Goal: Information Seeking & Learning: Learn about a topic

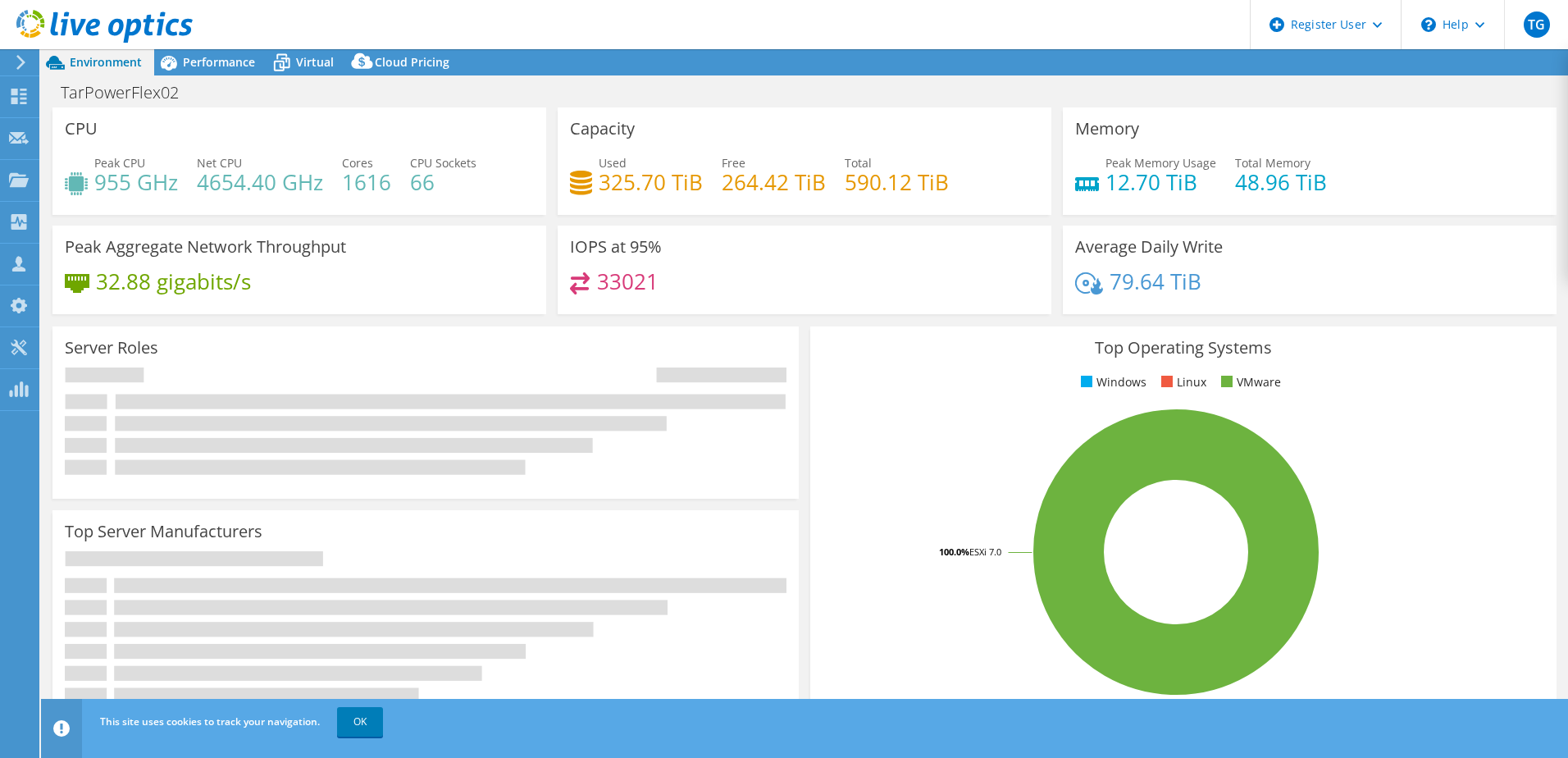
select select "USD"
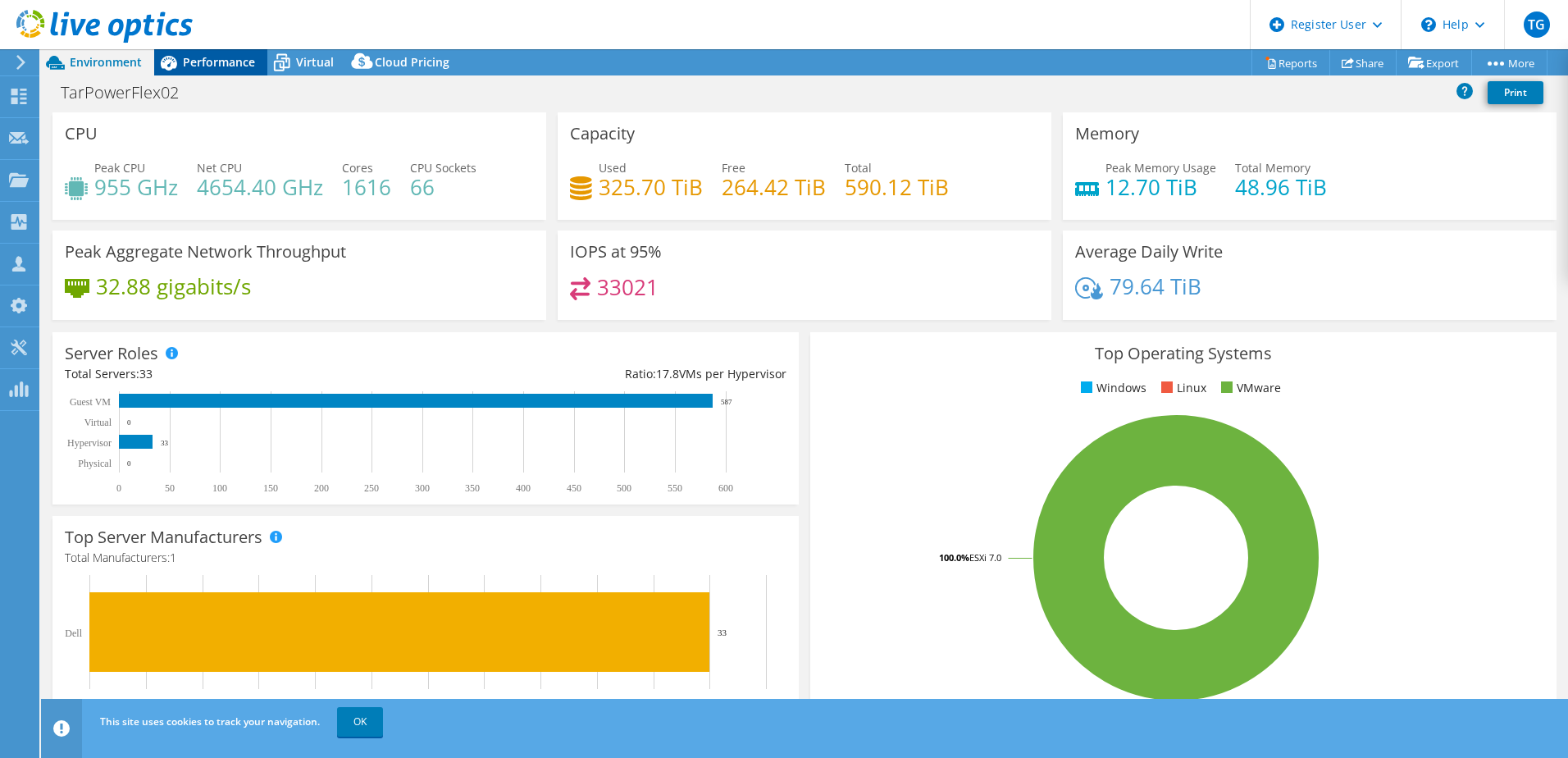
click at [199, 62] on span "Performance" at bounding box center [219, 62] width 72 height 15
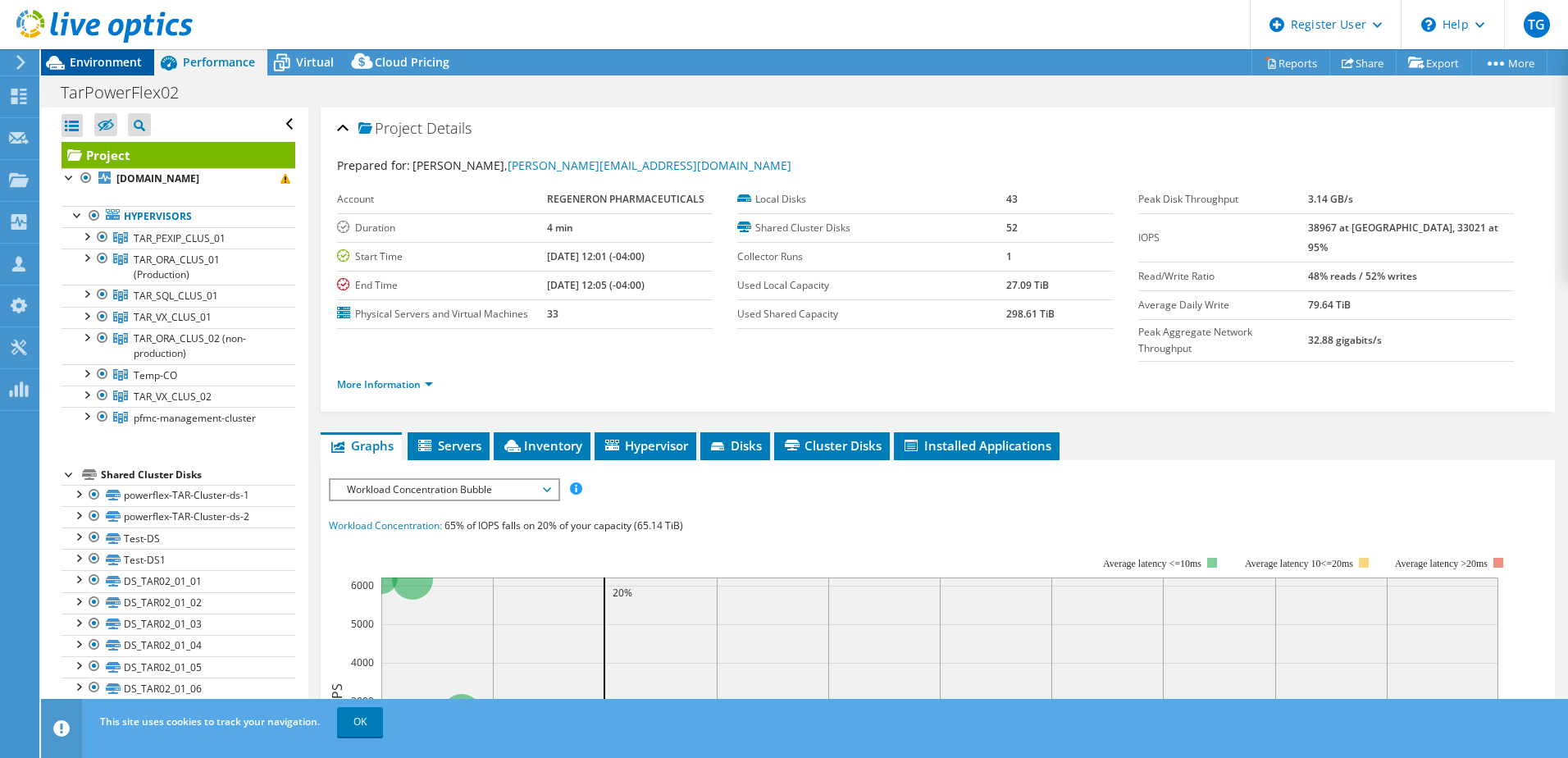
click at [107, 68] on span "Environment" at bounding box center [105, 62] width 72 height 15
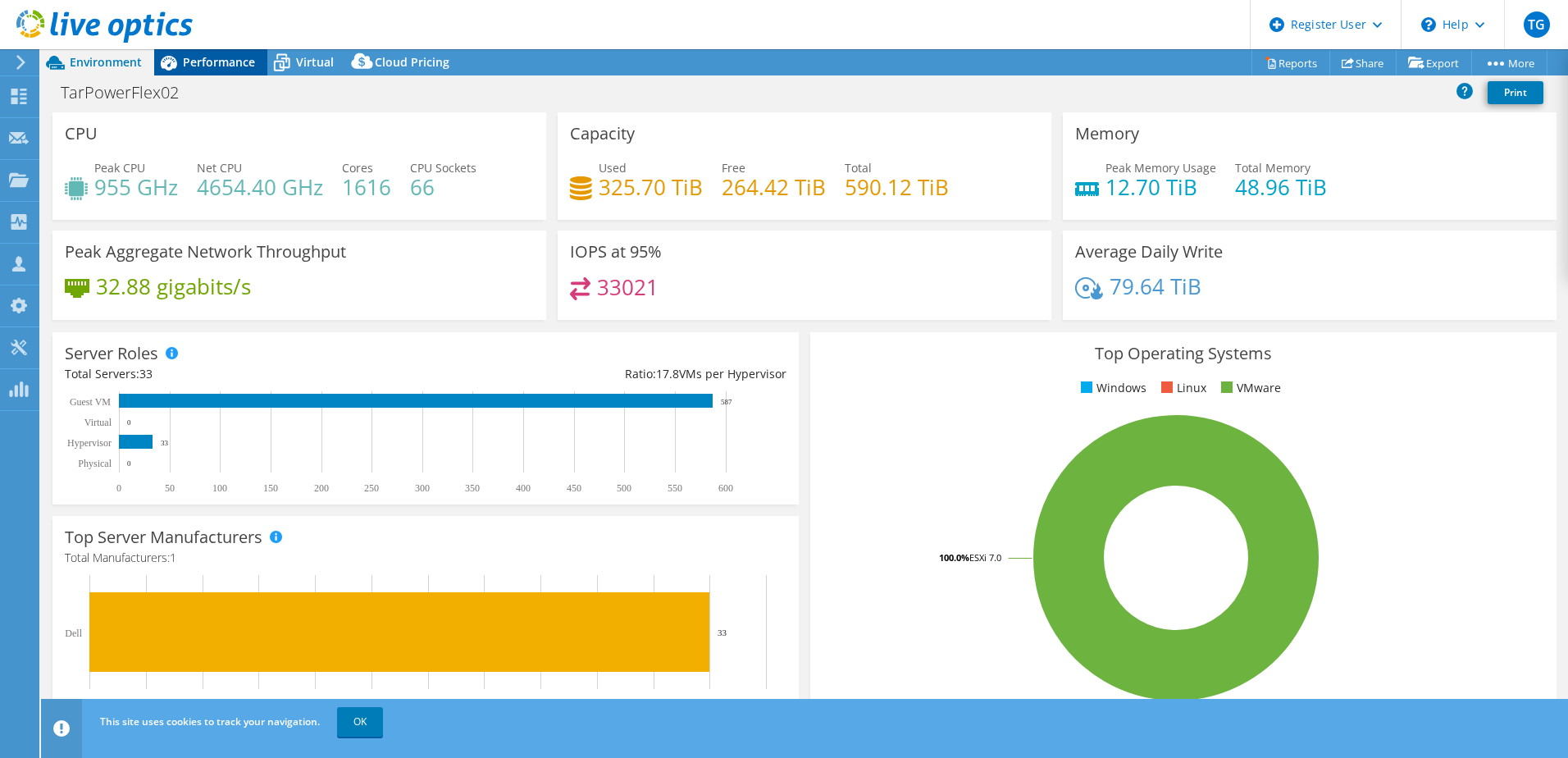
click at [203, 67] on span "Performance" at bounding box center [219, 62] width 72 height 15
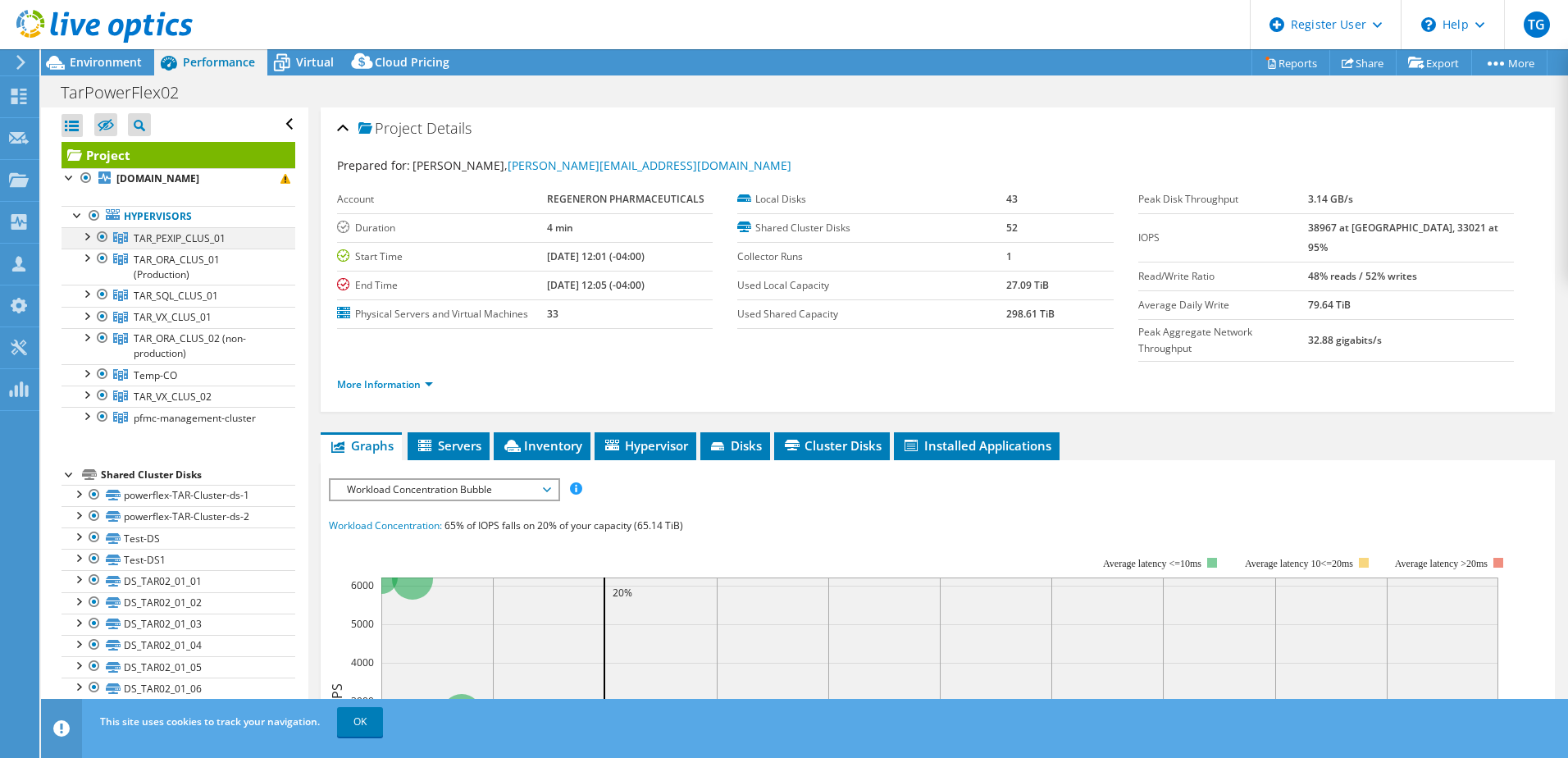
click at [82, 236] on div at bounding box center [85, 234] width 16 height 16
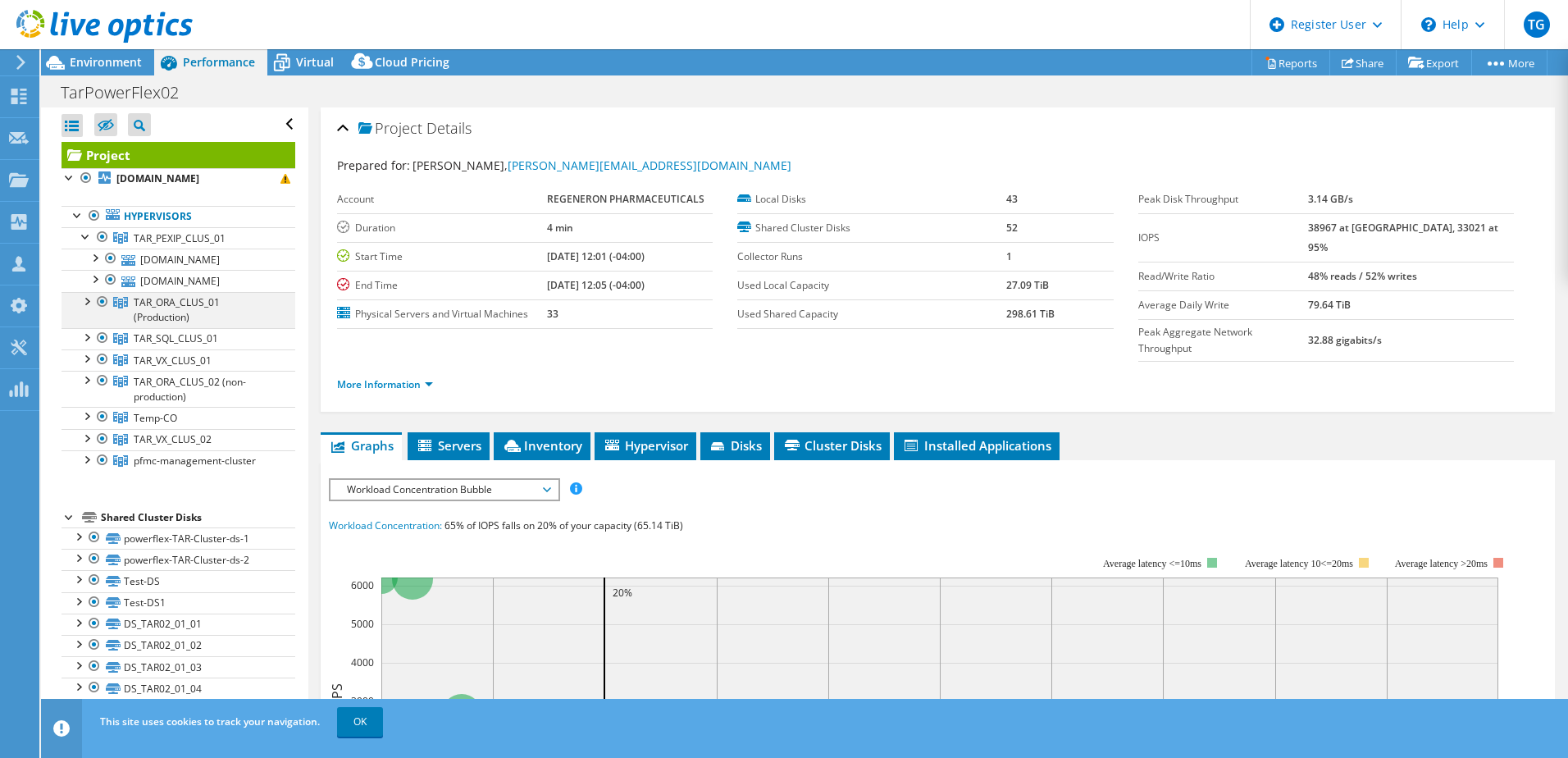
click at [84, 302] on div at bounding box center [85, 300] width 16 height 16
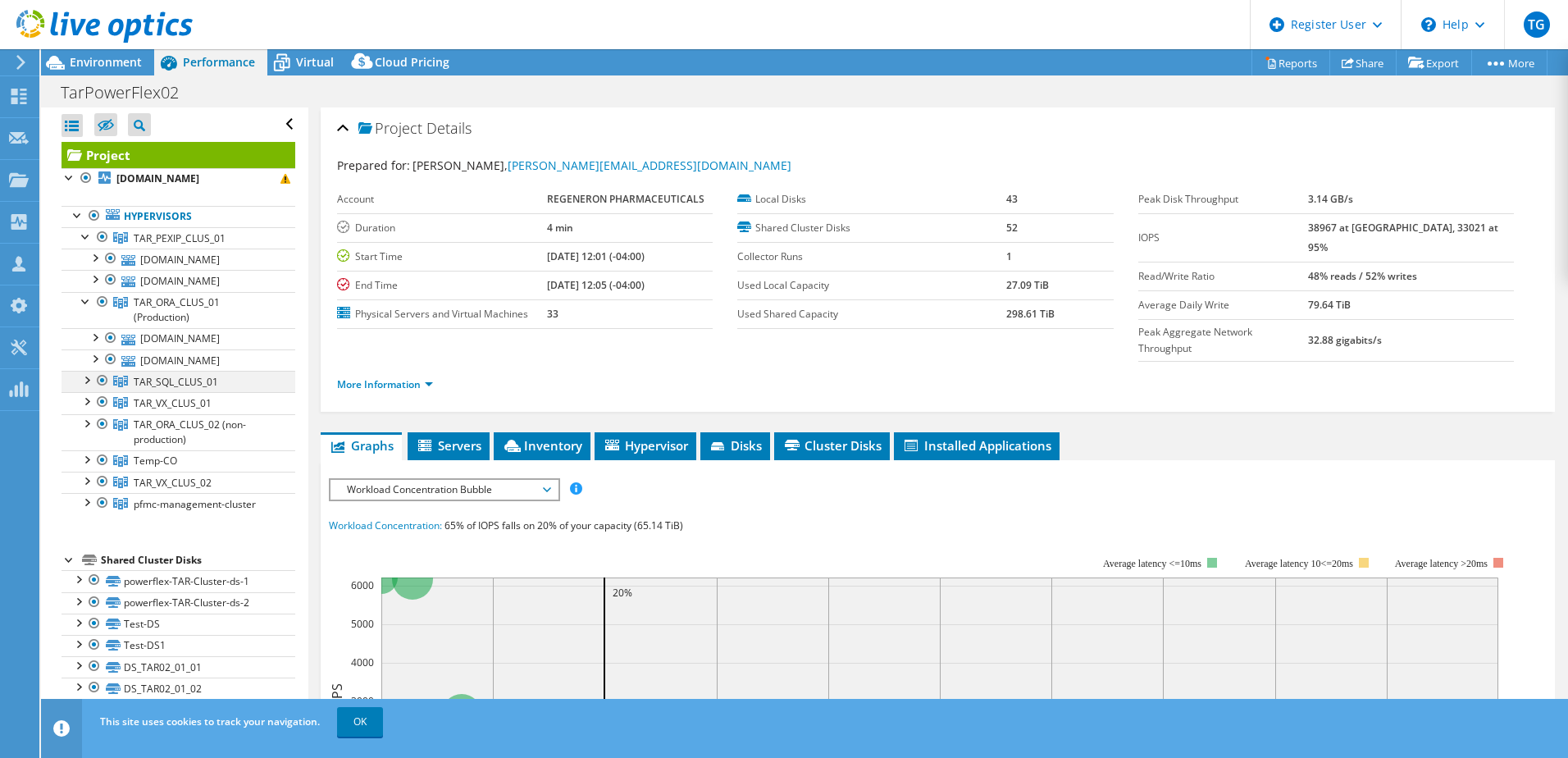
click at [87, 382] on div at bounding box center [85, 379] width 16 height 16
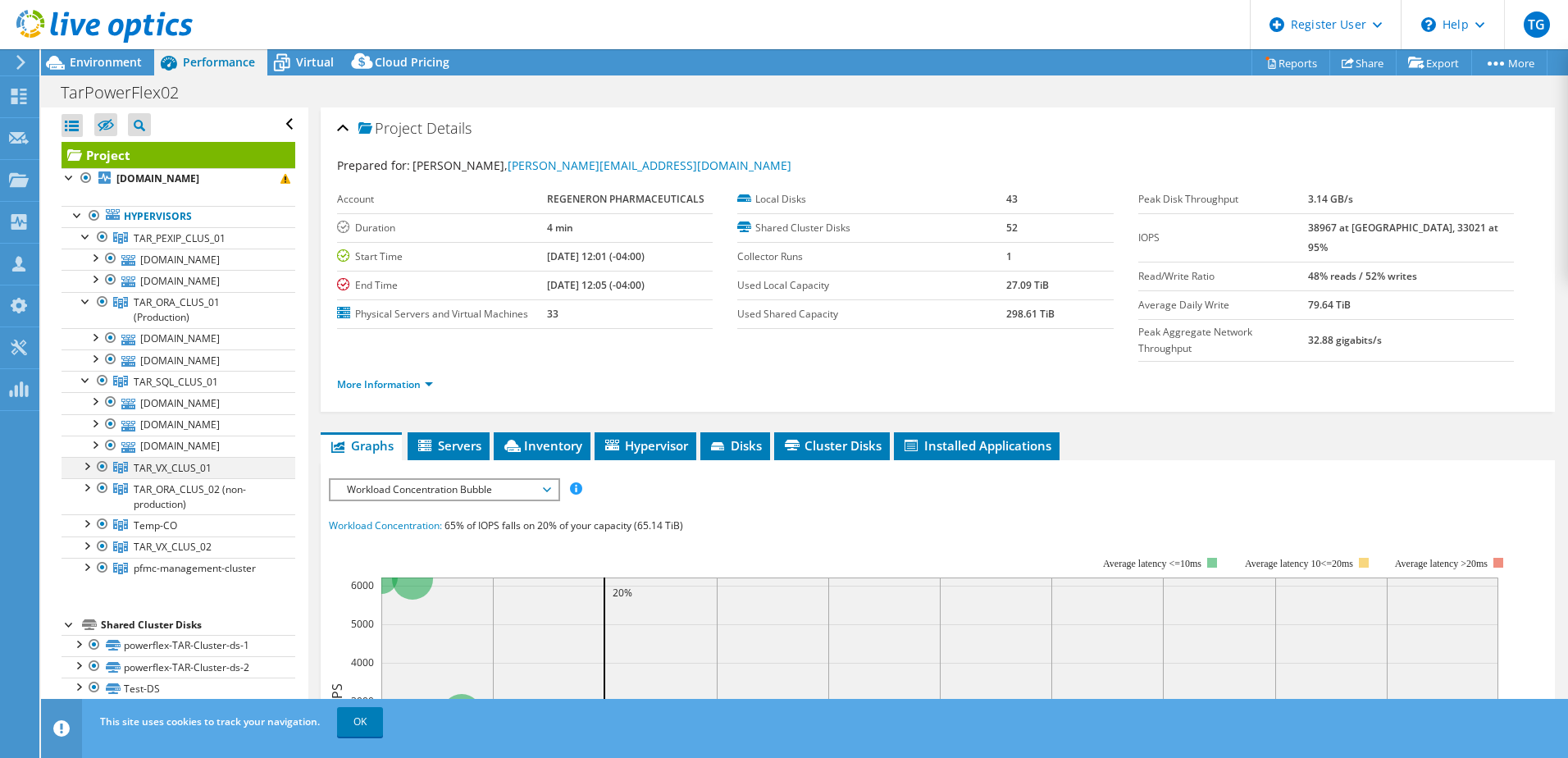
click at [87, 469] on div at bounding box center [85, 464] width 16 height 16
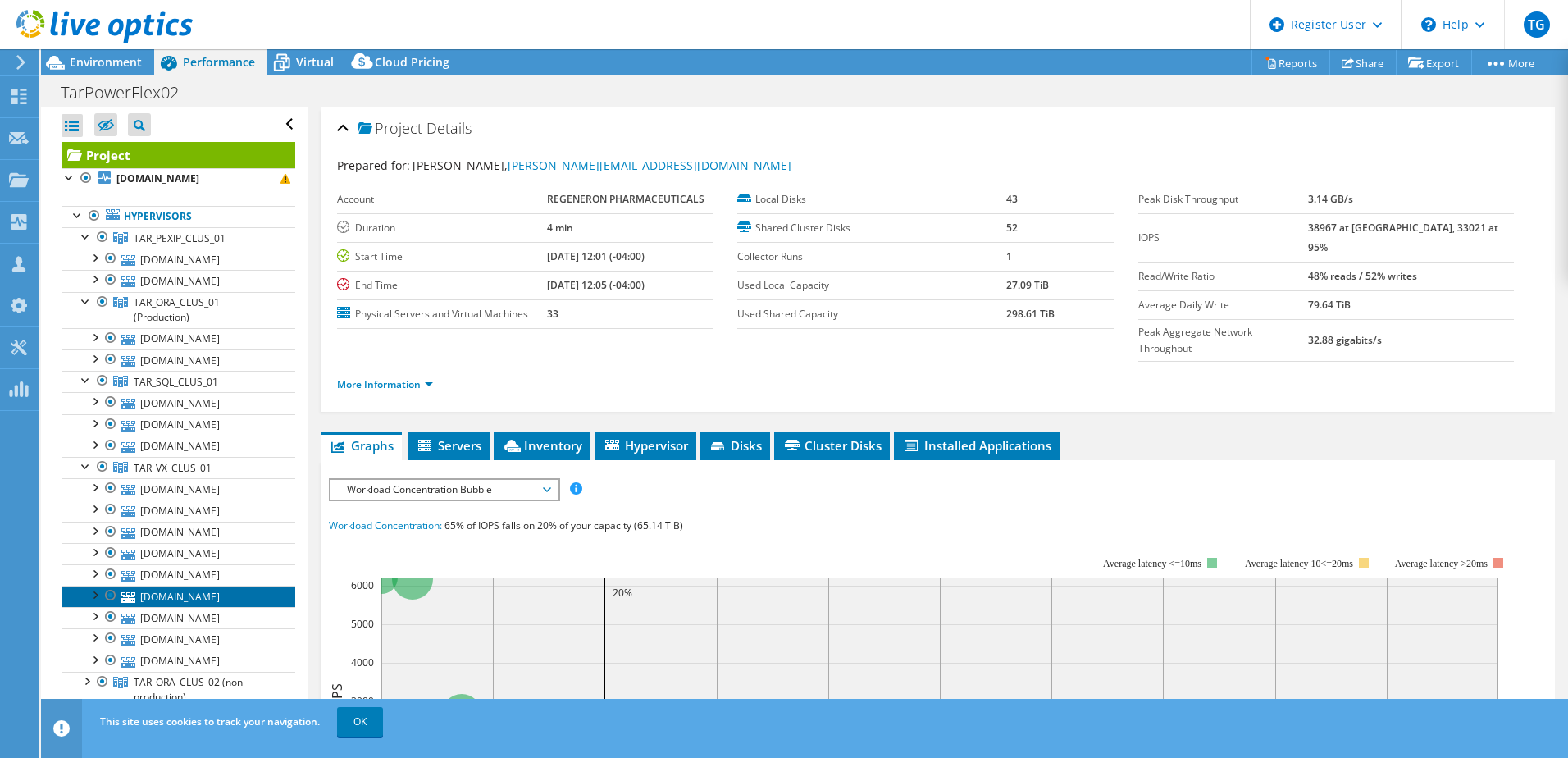
click at [177, 597] on link "[DOMAIN_NAME]" at bounding box center [178, 596] width 233 height 21
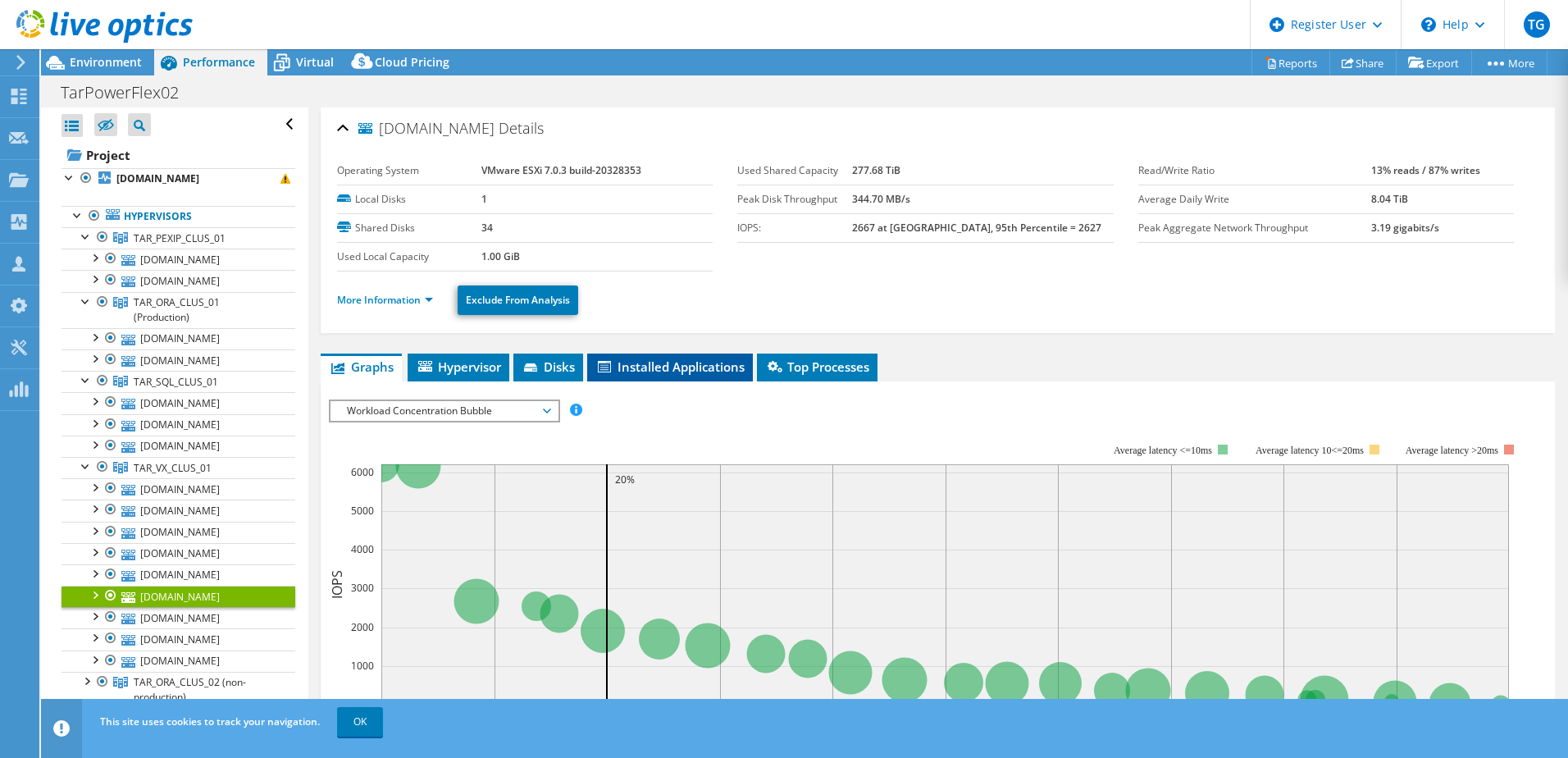
click at [698, 371] on span "Installed Applications" at bounding box center [669, 366] width 149 height 16
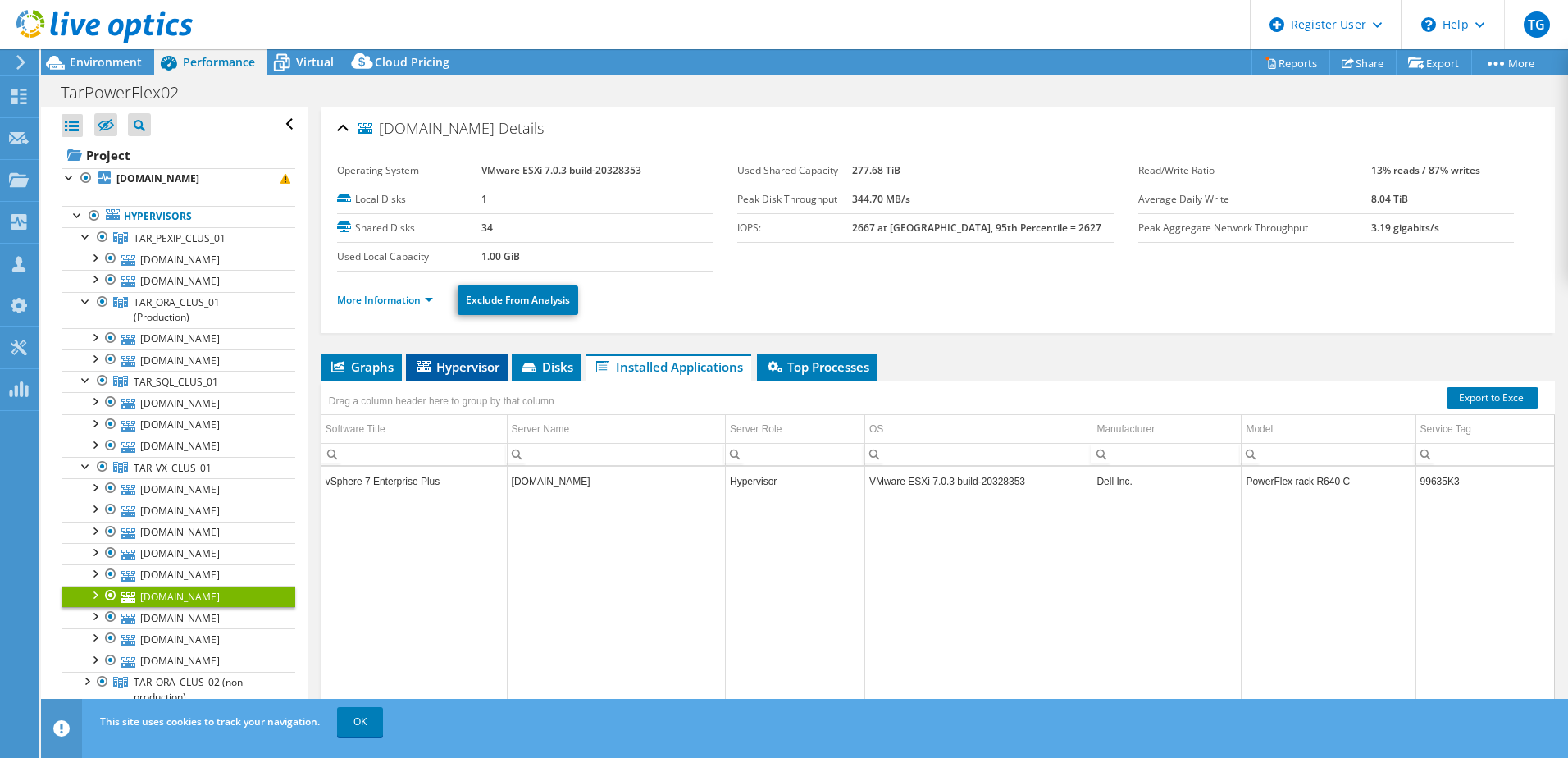
click at [425, 367] on icon at bounding box center [423, 365] width 14 height 10
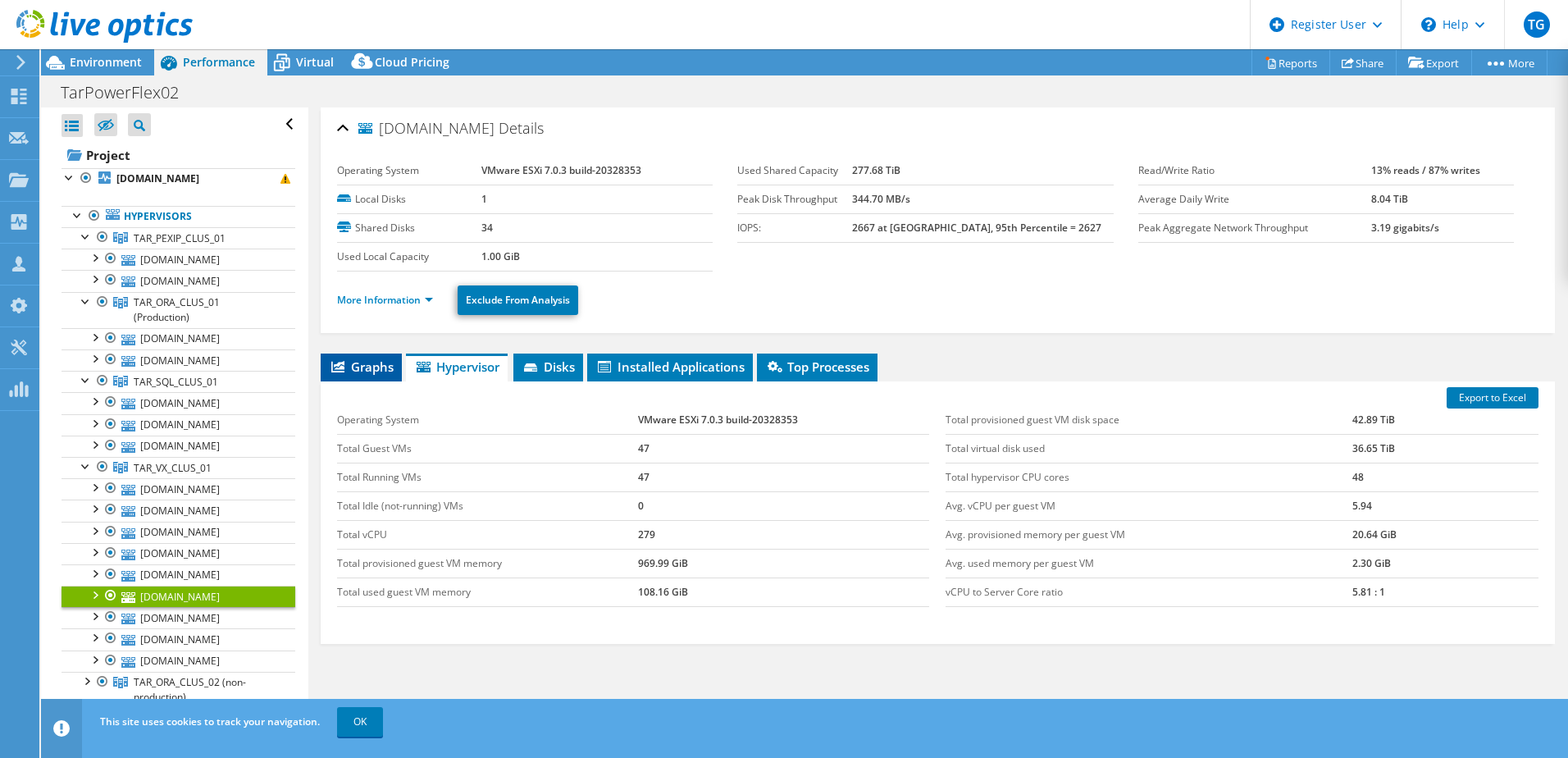
click at [363, 367] on span "Graphs" at bounding box center [362, 366] width 65 height 16
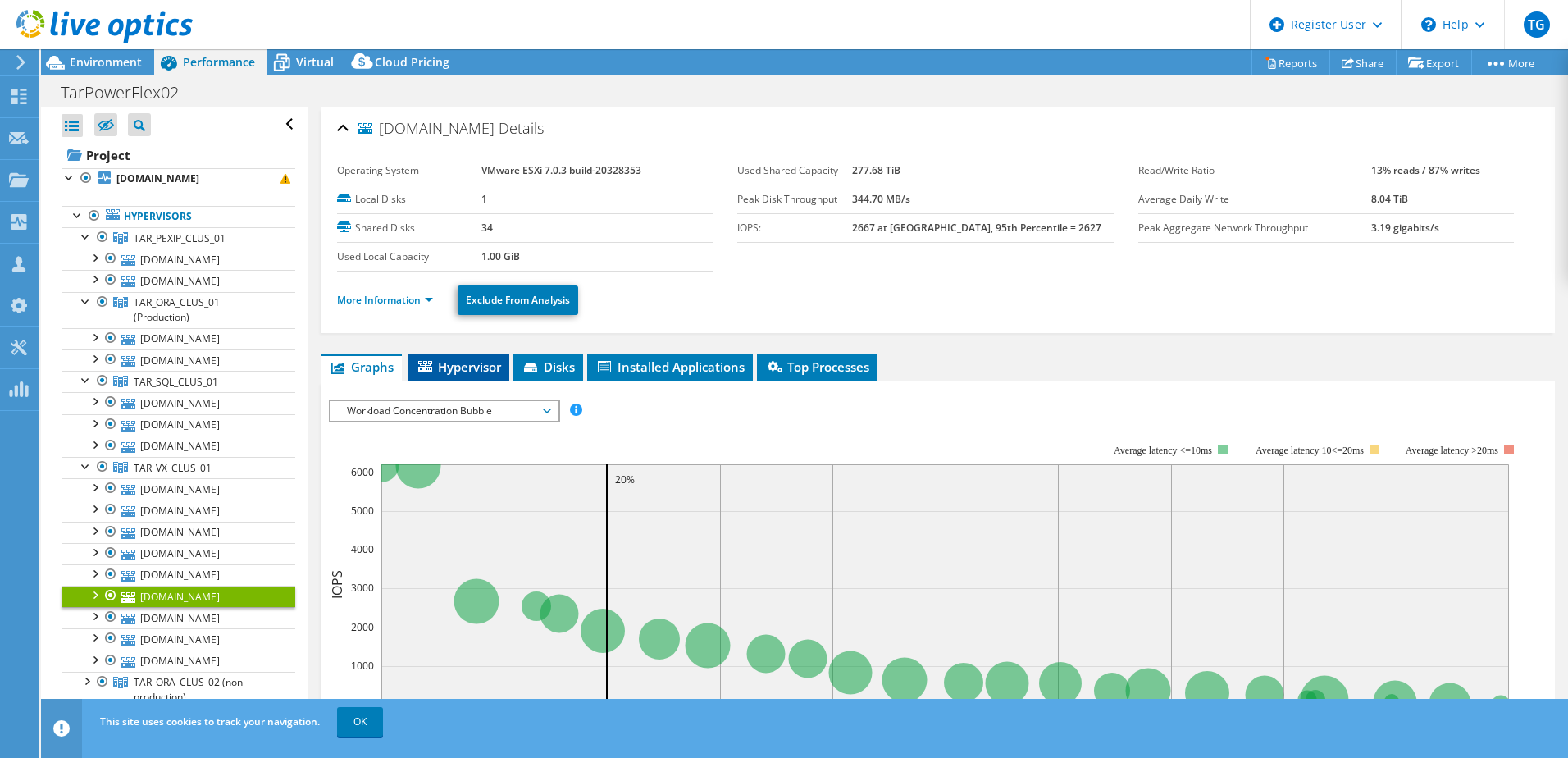
click at [468, 371] on span "Hypervisor" at bounding box center [458, 366] width 85 height 16
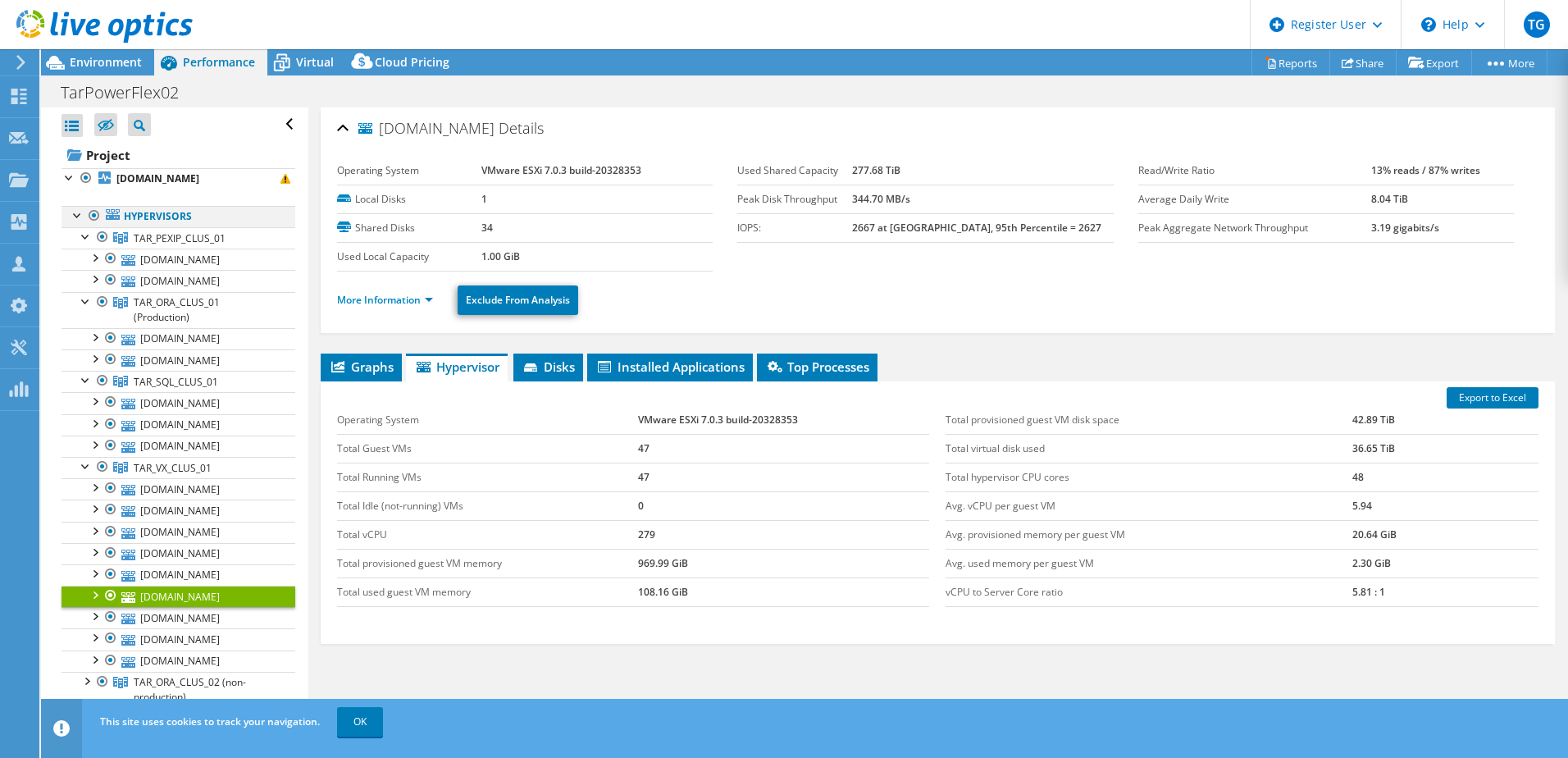
click at [76, 216] on div at bounding box center [77, 213] width 16 height 16
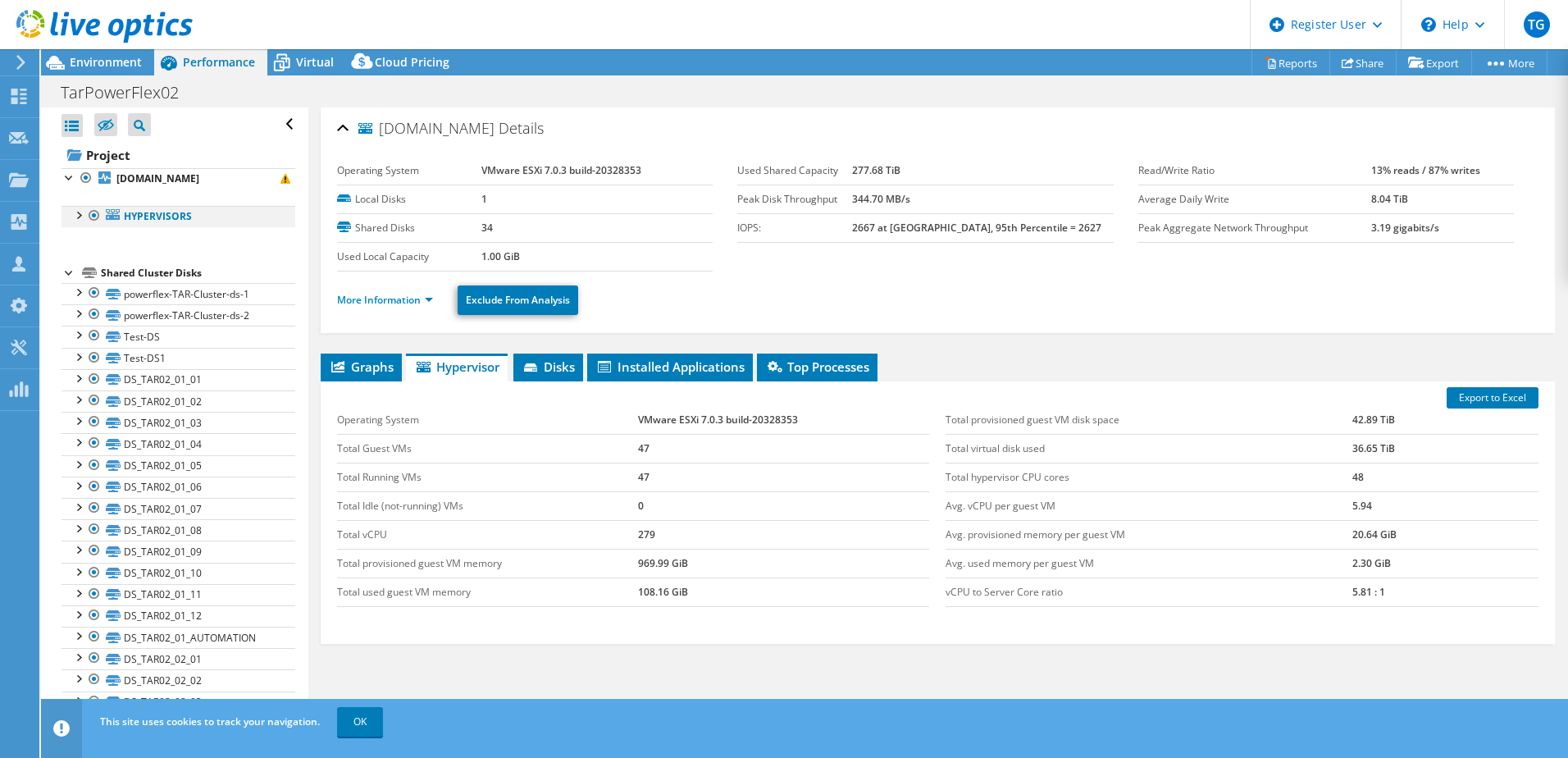
click at [79, 214] on div at bounding box center [77, 213] width 16 height 16
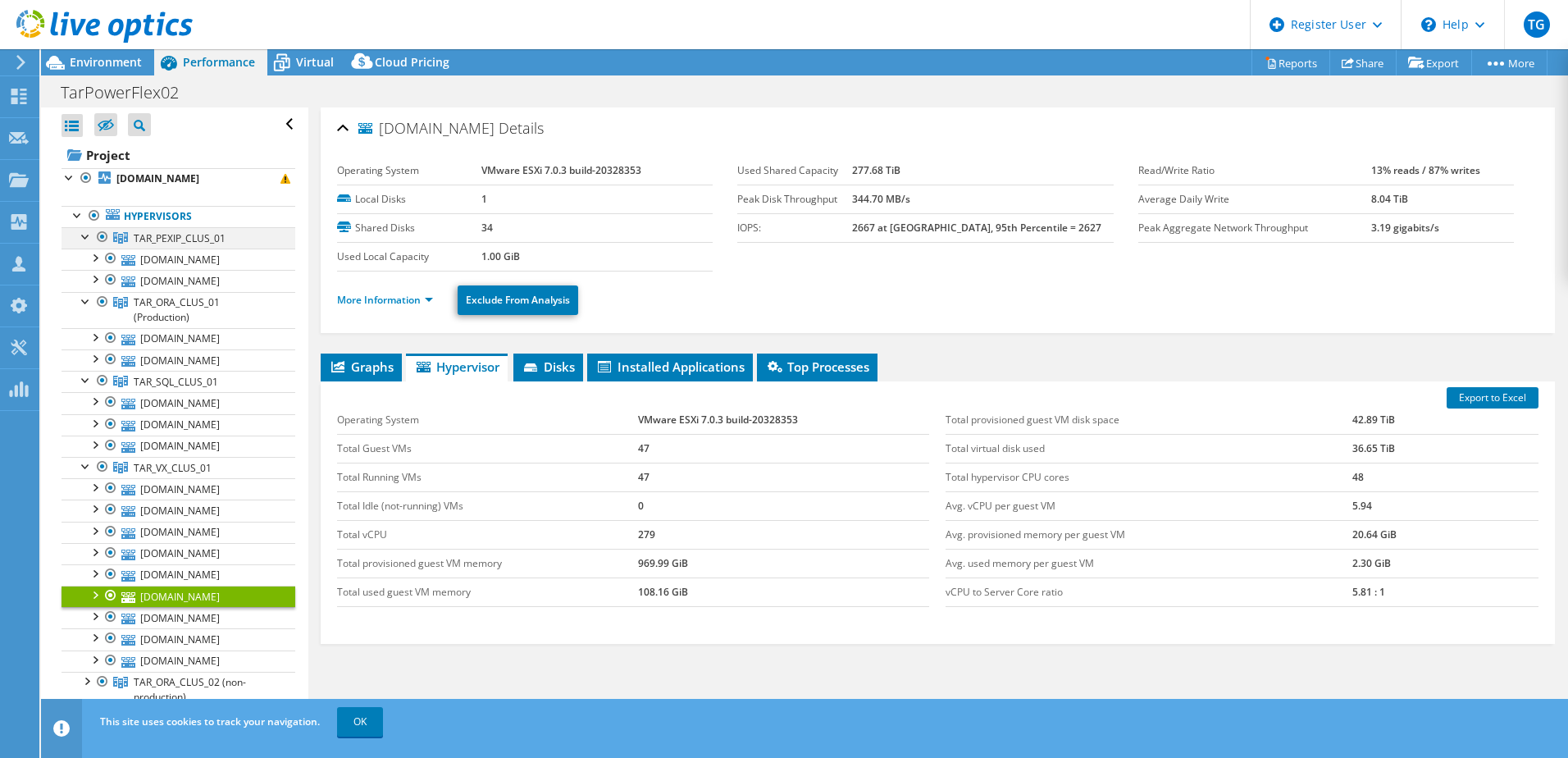
click at [87, 239] on div at bounding box center [85, 234] width 16 height 16
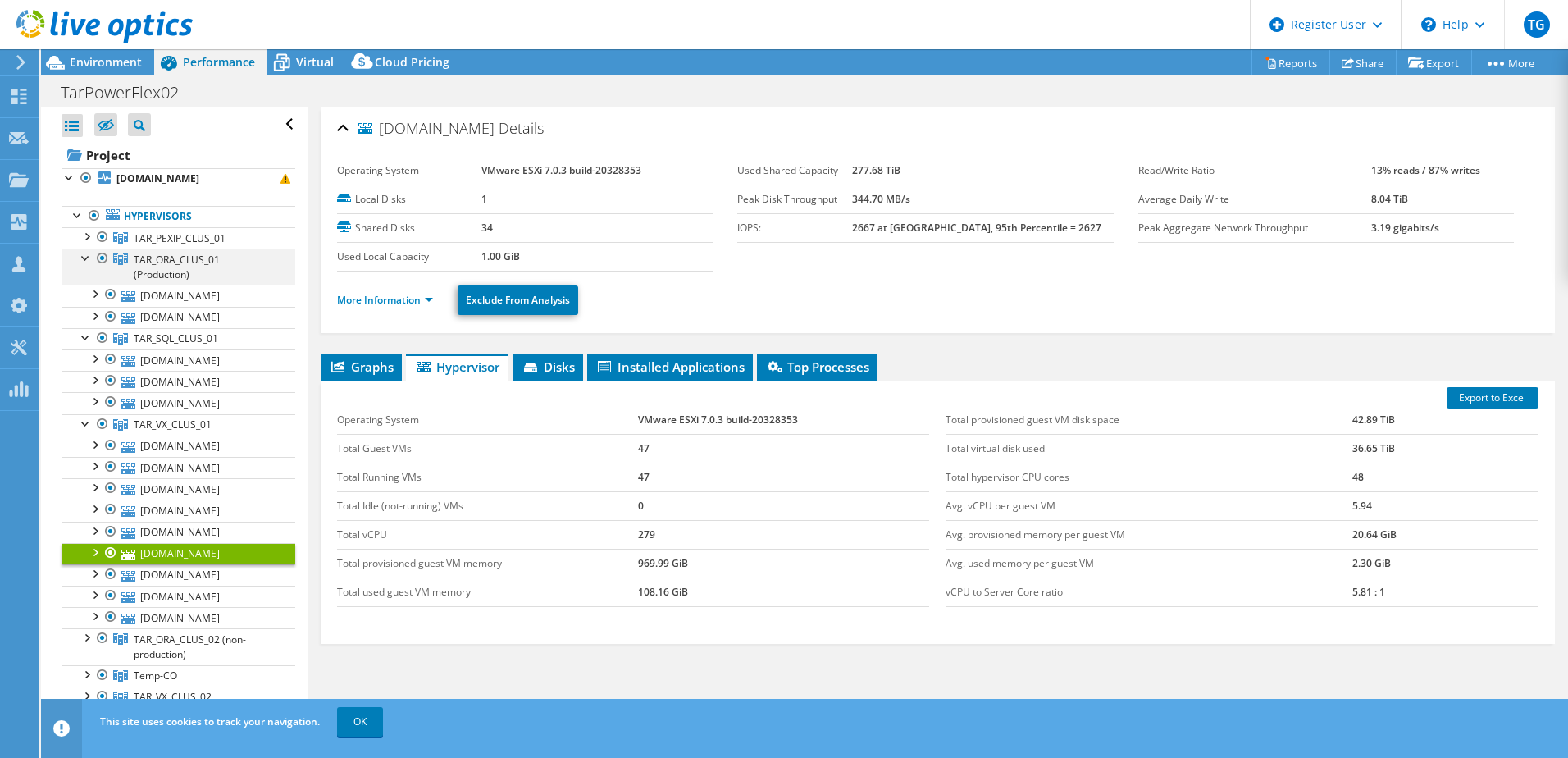
click at [86, 257] on div at bounding box center [85, 256] width 16 height 16
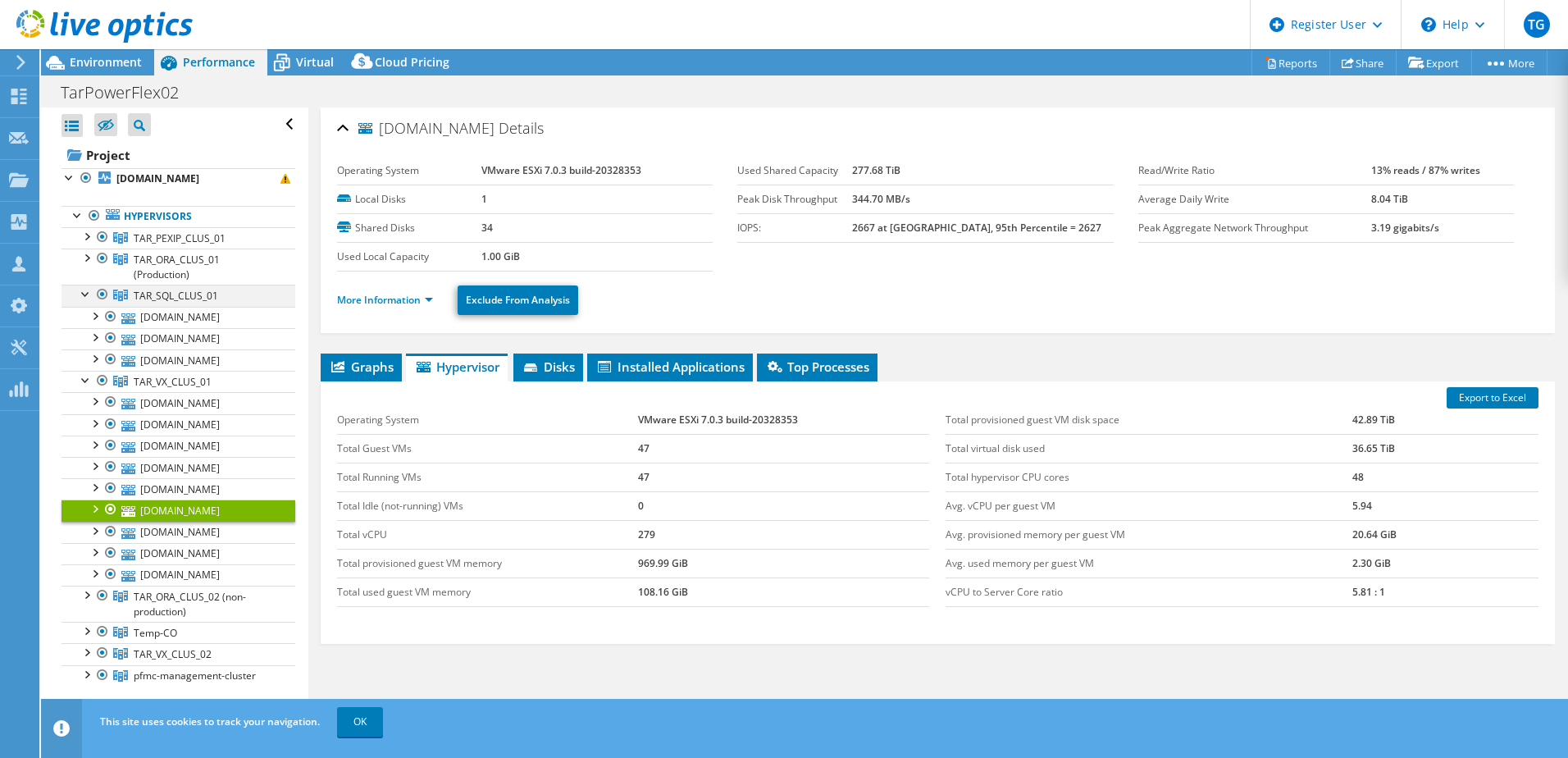
click at [83, 290] on div at bounding box center [85, 292] width 16 height 16
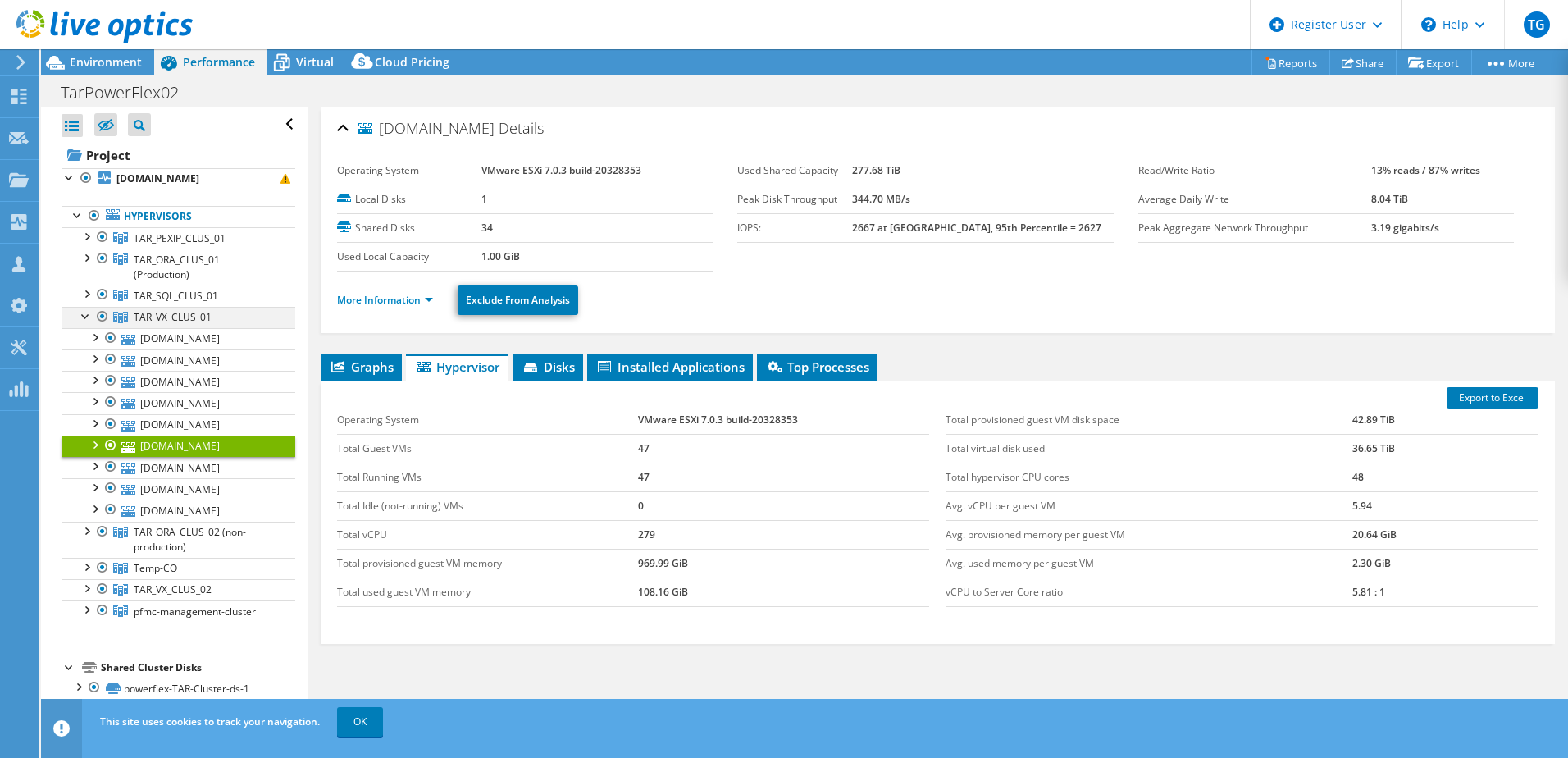
click at [86, 314] on div at bounding box center [85, 314] width 16 height 16
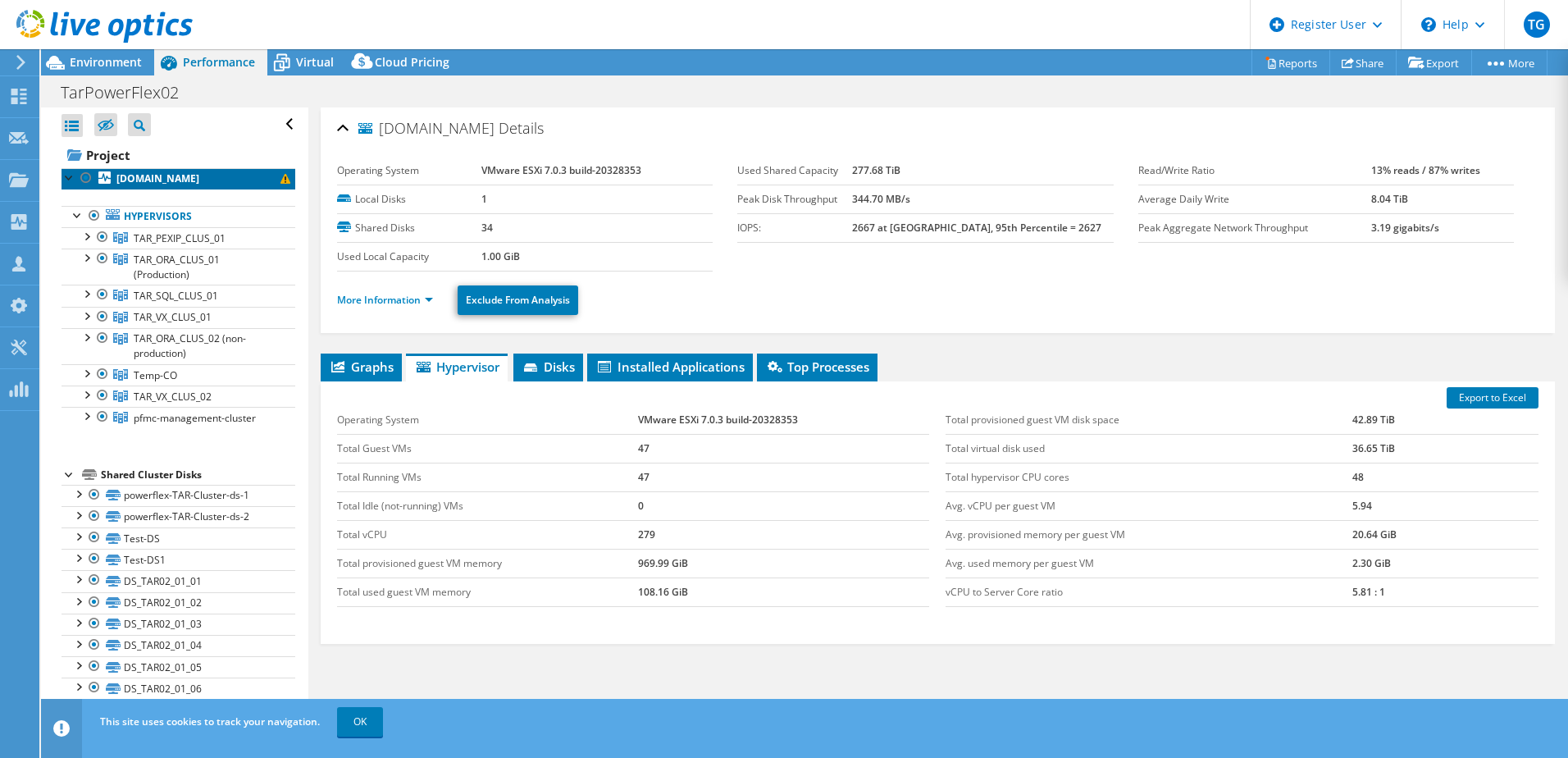
click at [199, 184] on b "[DOMAIN_NAME]" at bounding box center [158, 178] width 83 height 14
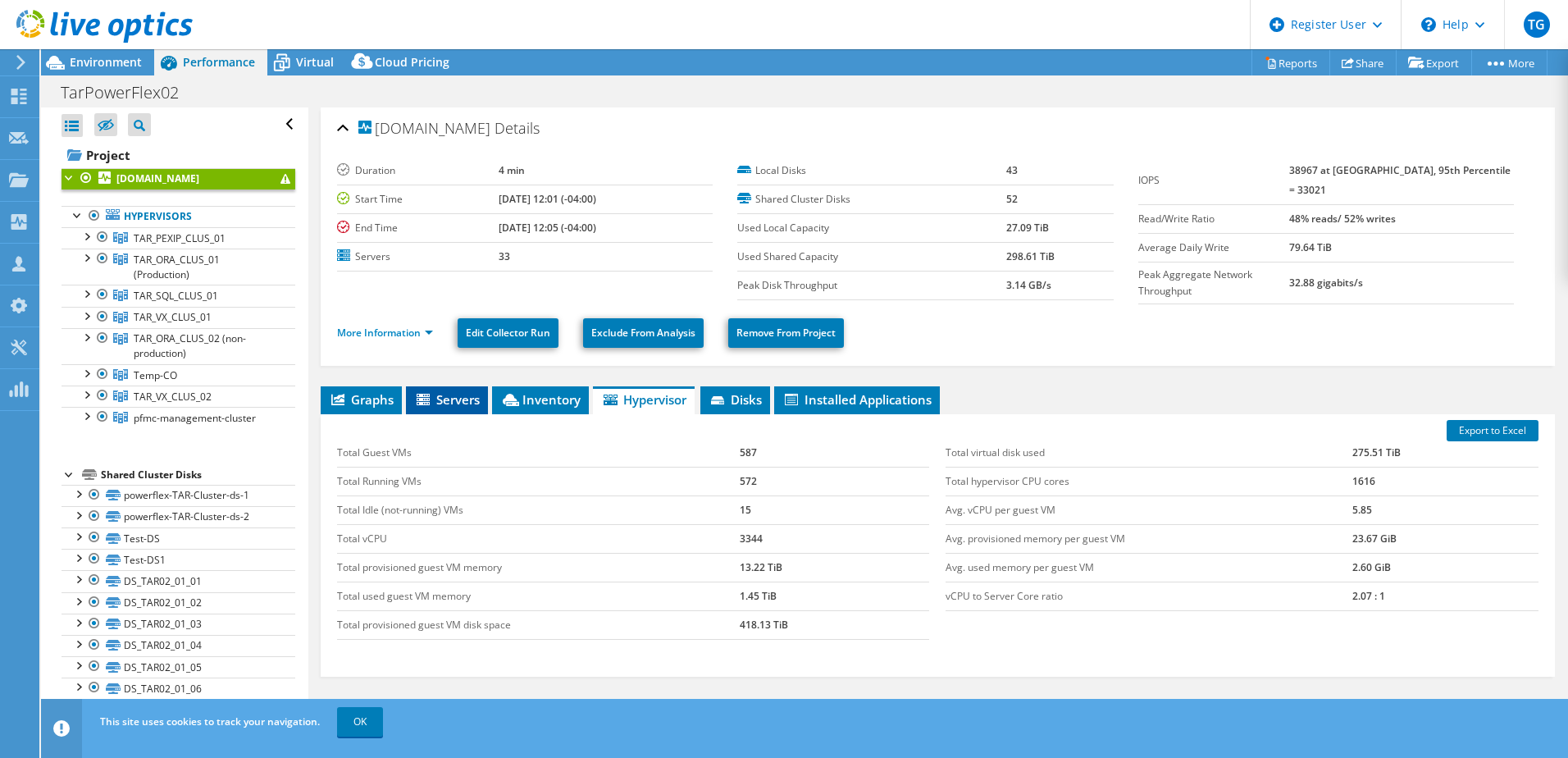
click at [451, 396] on span "Servers" at bounding box center [446, 398] width 65 height 16
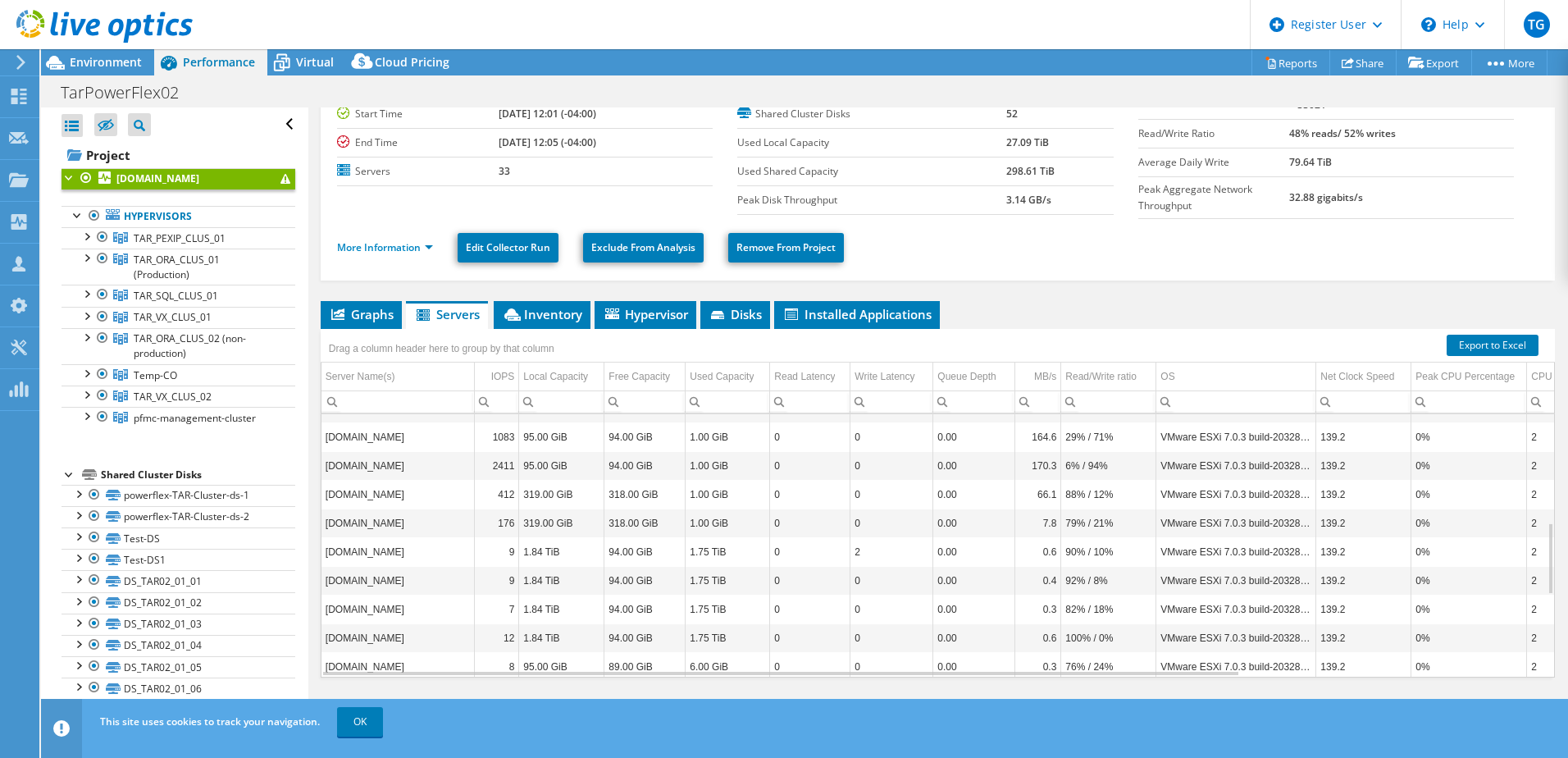
scroll to position [95, 0]
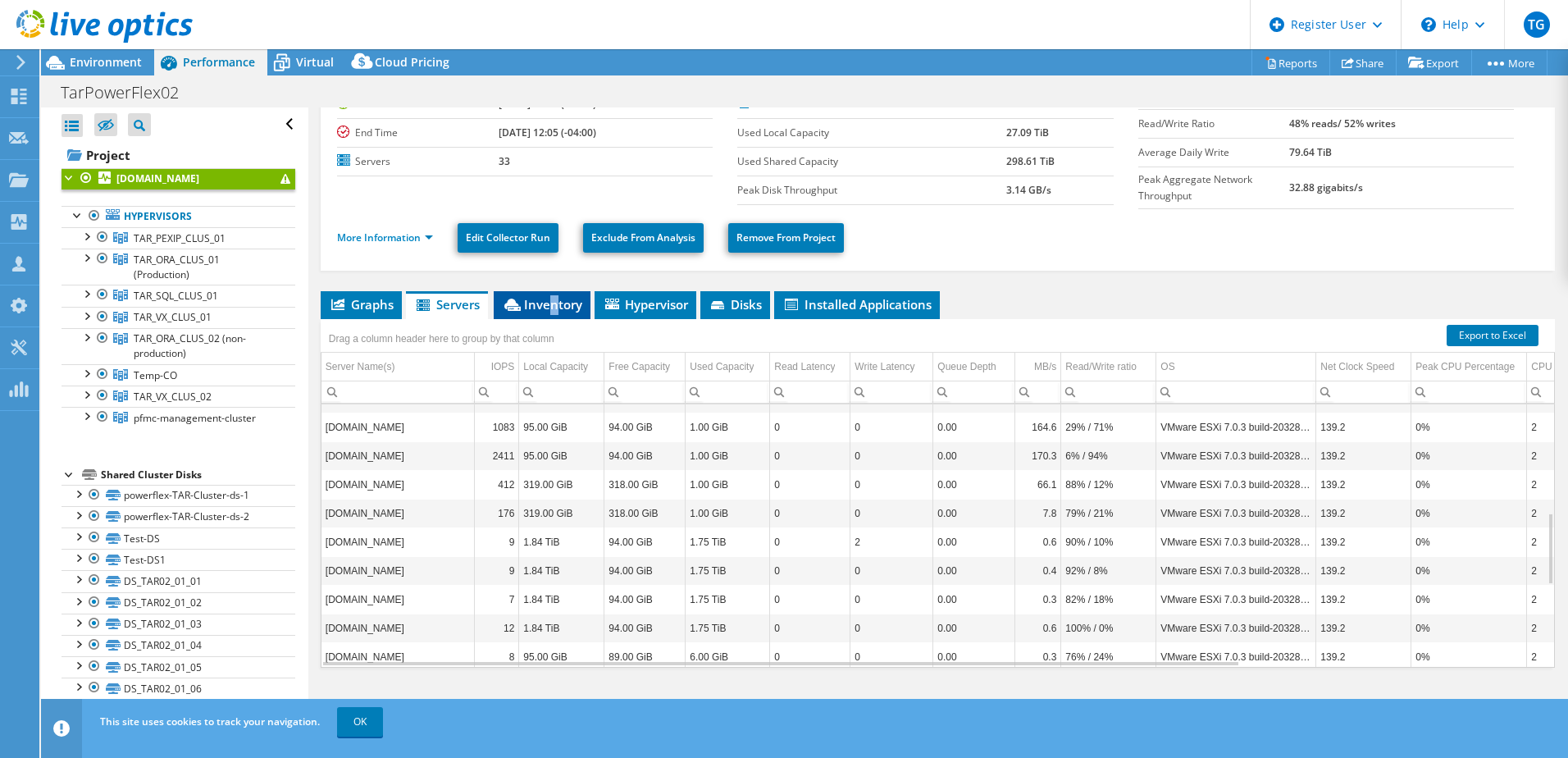
click at [553, 302] on span "Inventory" at bounding box center [542, 304] width 81 height 16
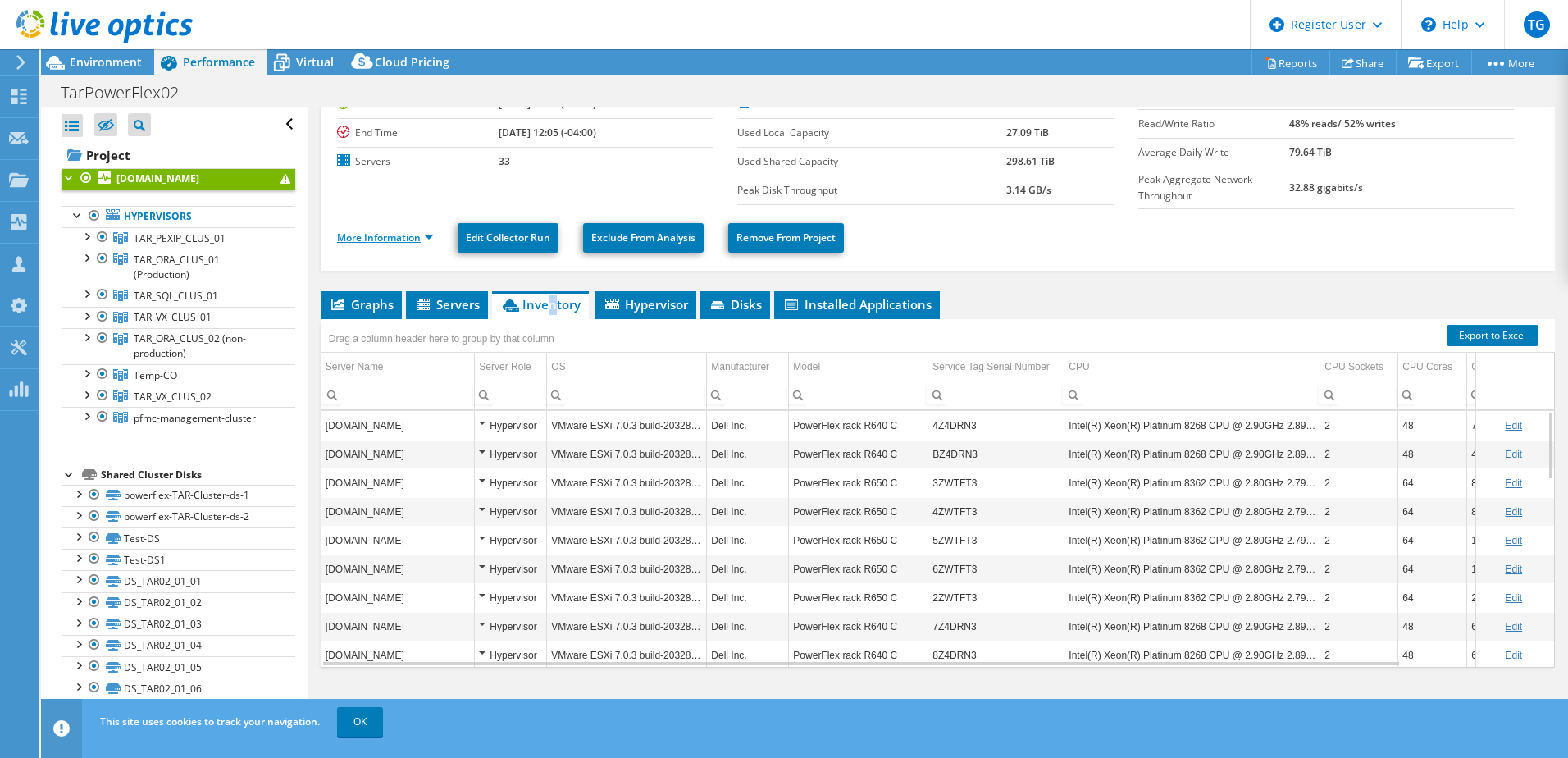
click at [425, 231] on link "More Information" at bounding box center [384, 237] width 96 height 14
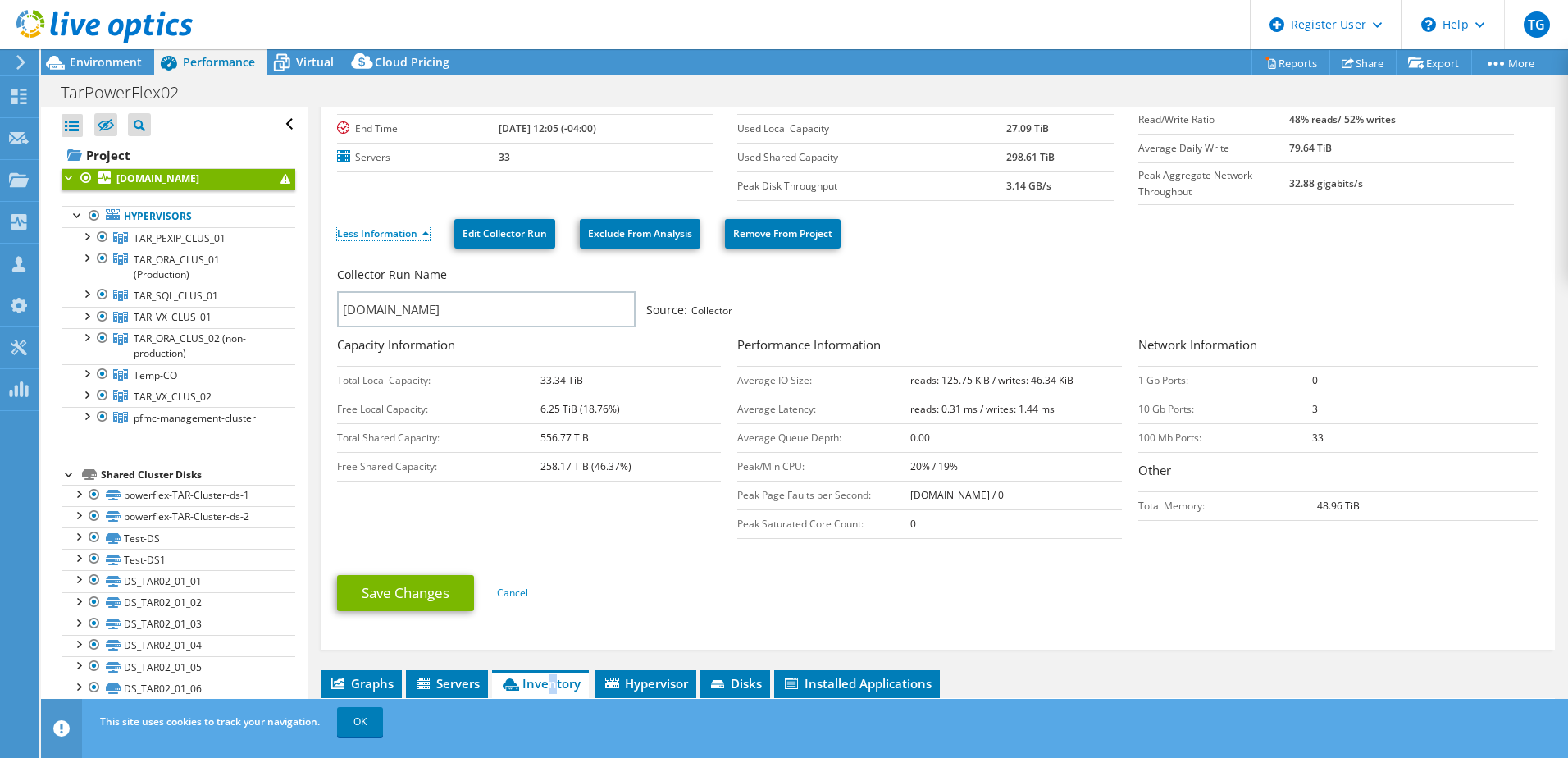
scroll to position [0, 0]
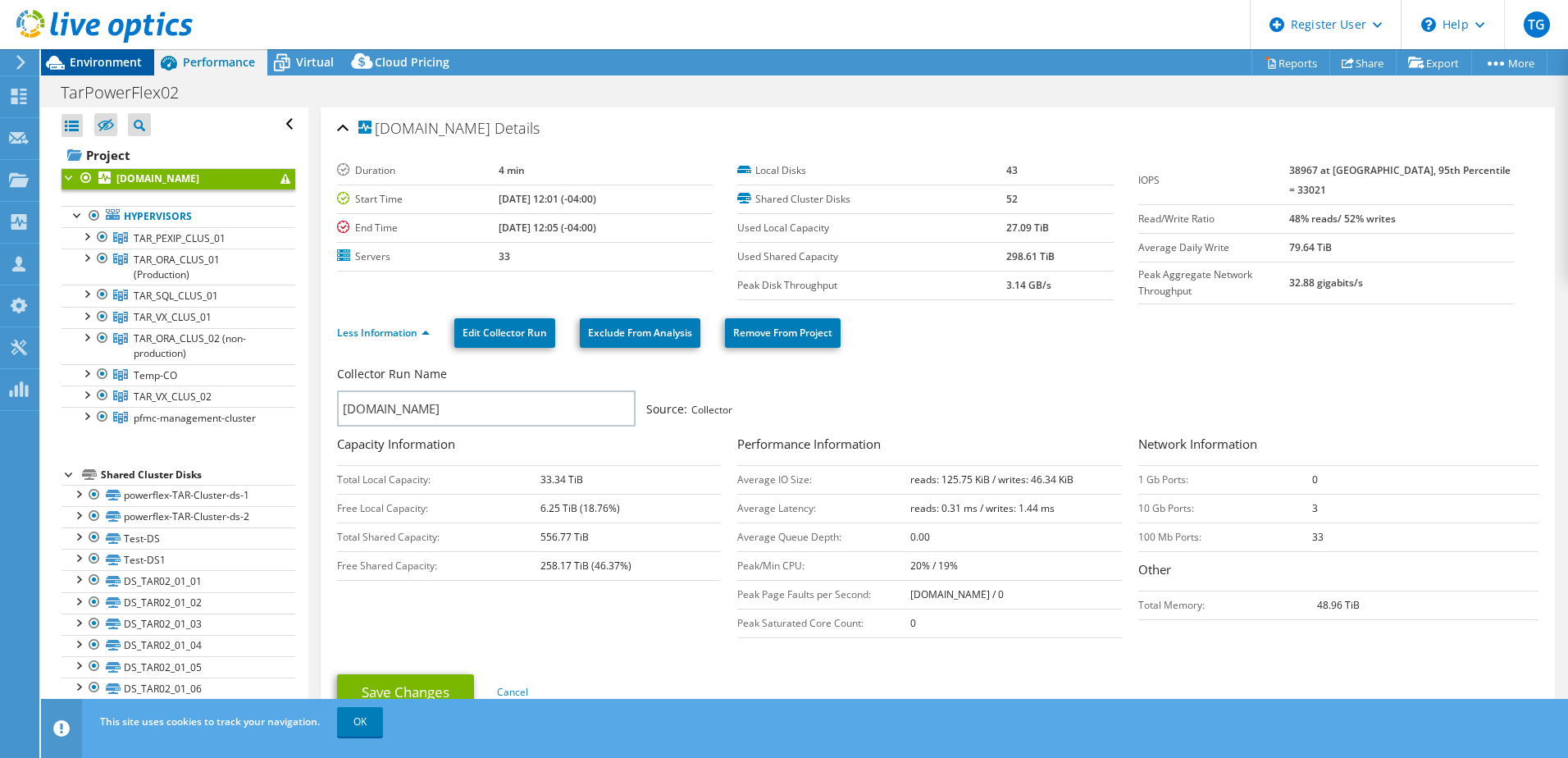
click at [119, 57] on span "Environment" at bounding box center [105, 62] width 72 height 15
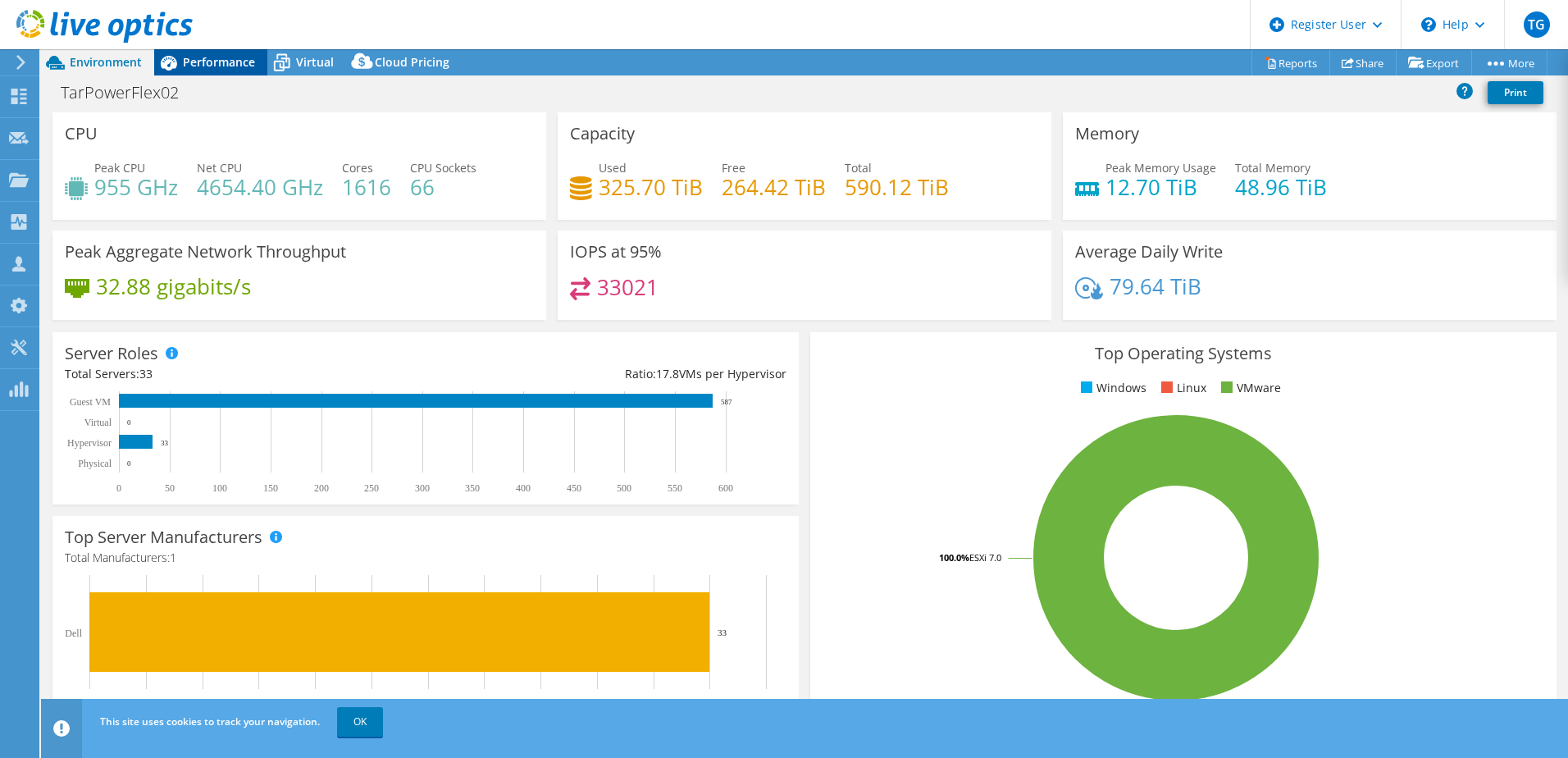
click at [202, 64] on span "Performance" at bounding box center [219, 62] width 72 height 15
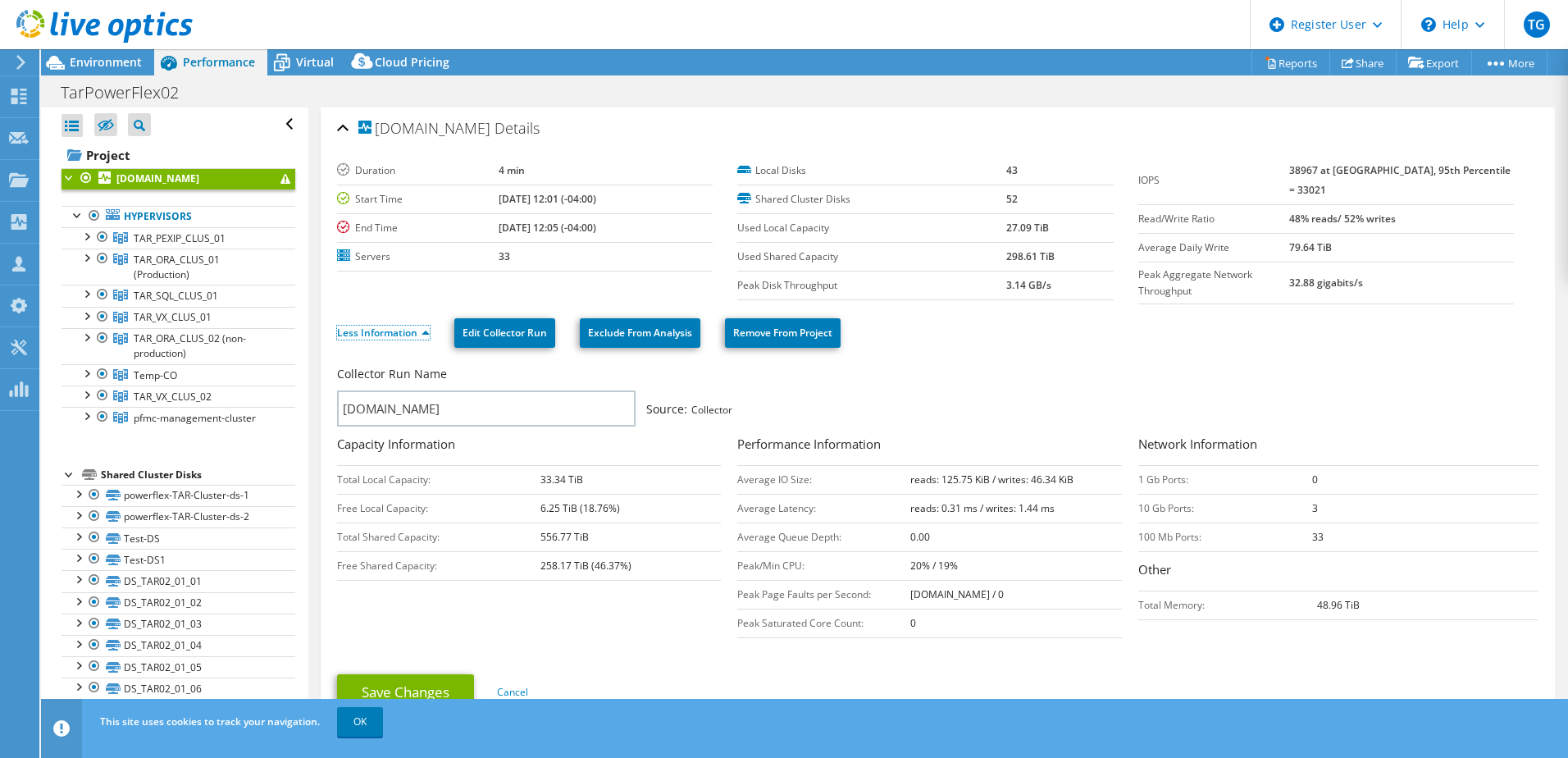
click at [420, 325] on link "Less Information" at bounding box center [383, 332] width 93 height 14
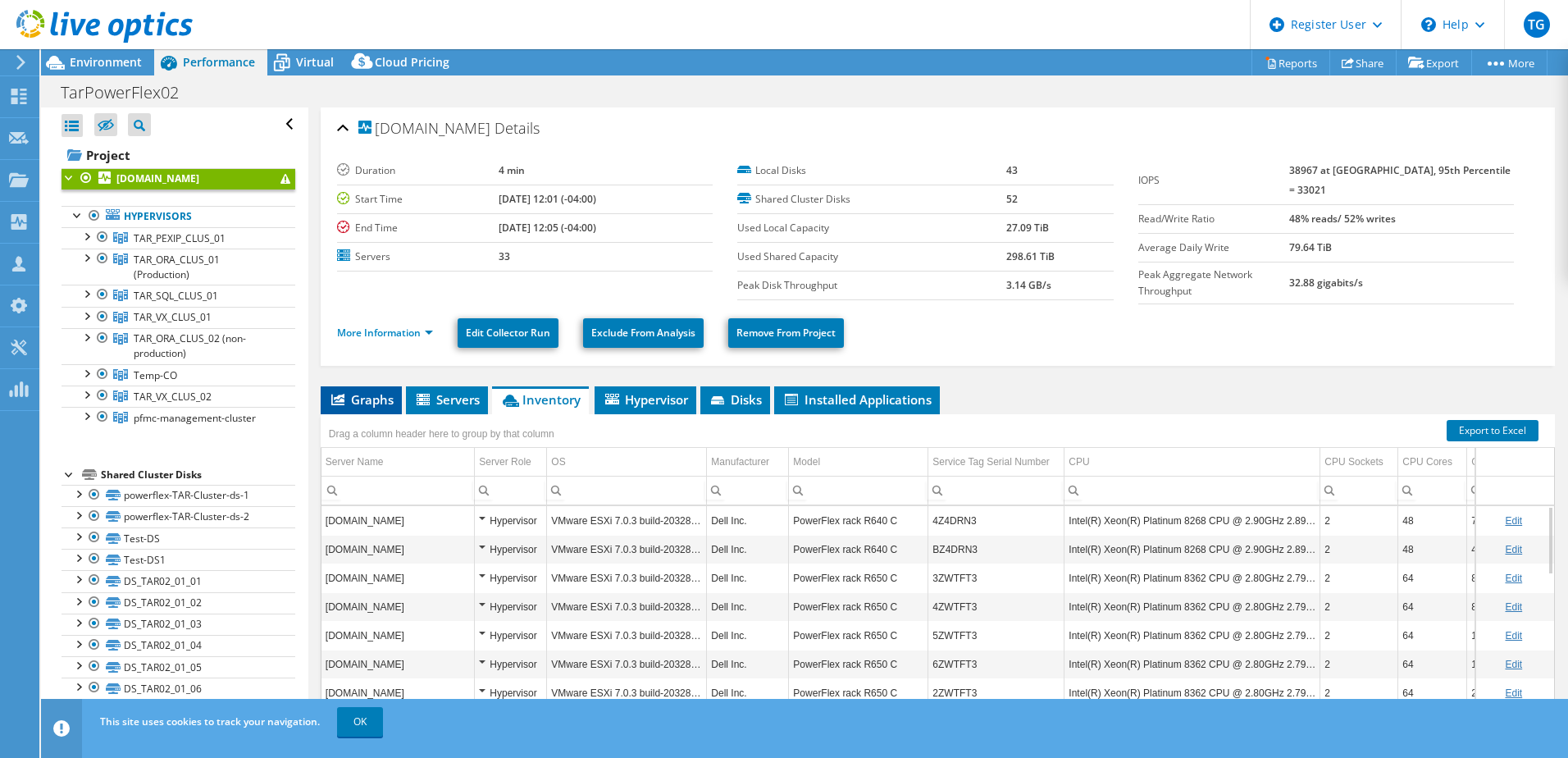
click at [353, 394] on span "Graphs" at bounding box center [362, 398] width 65 height 16
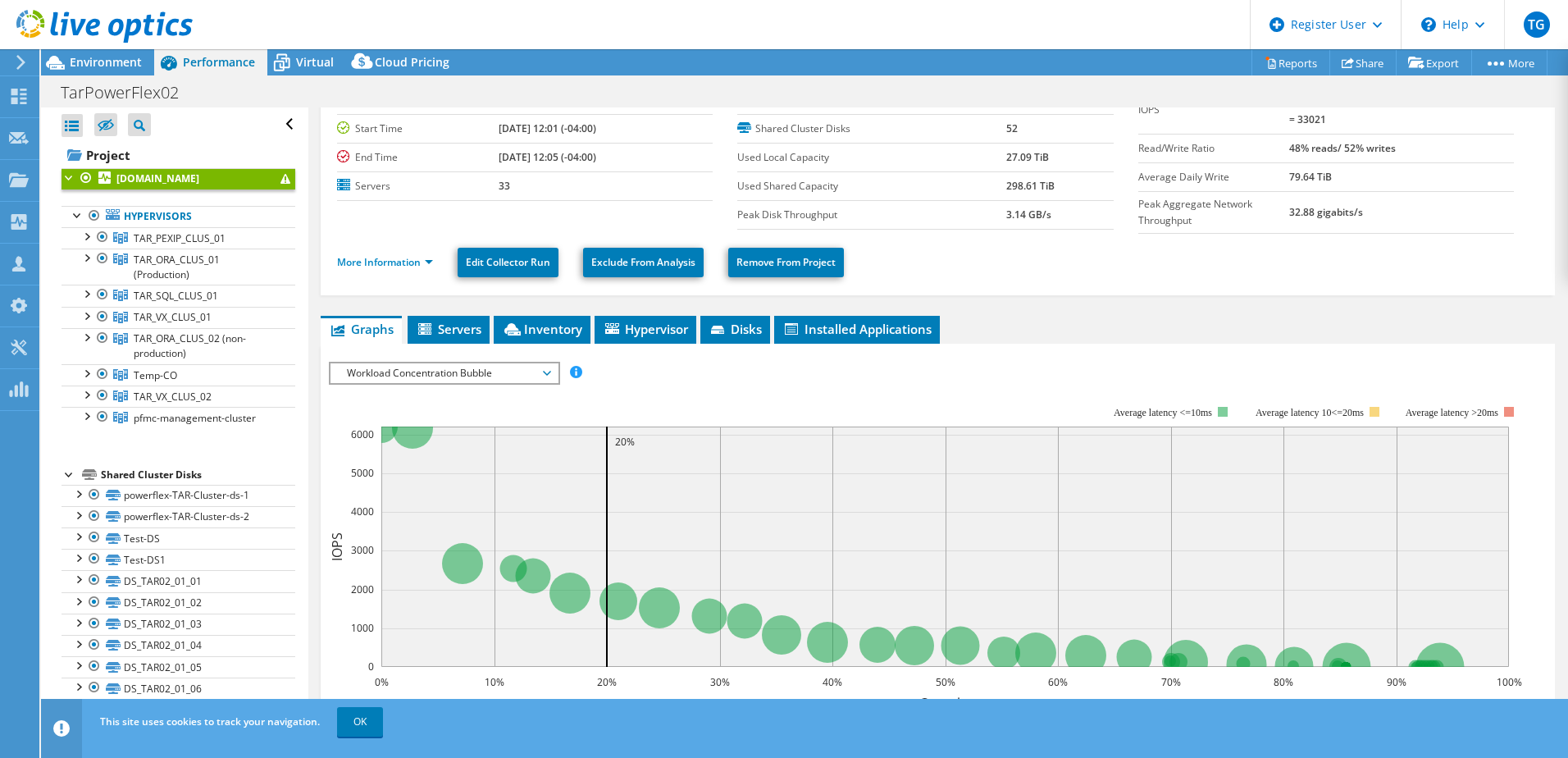
scroll to position [164, 0]
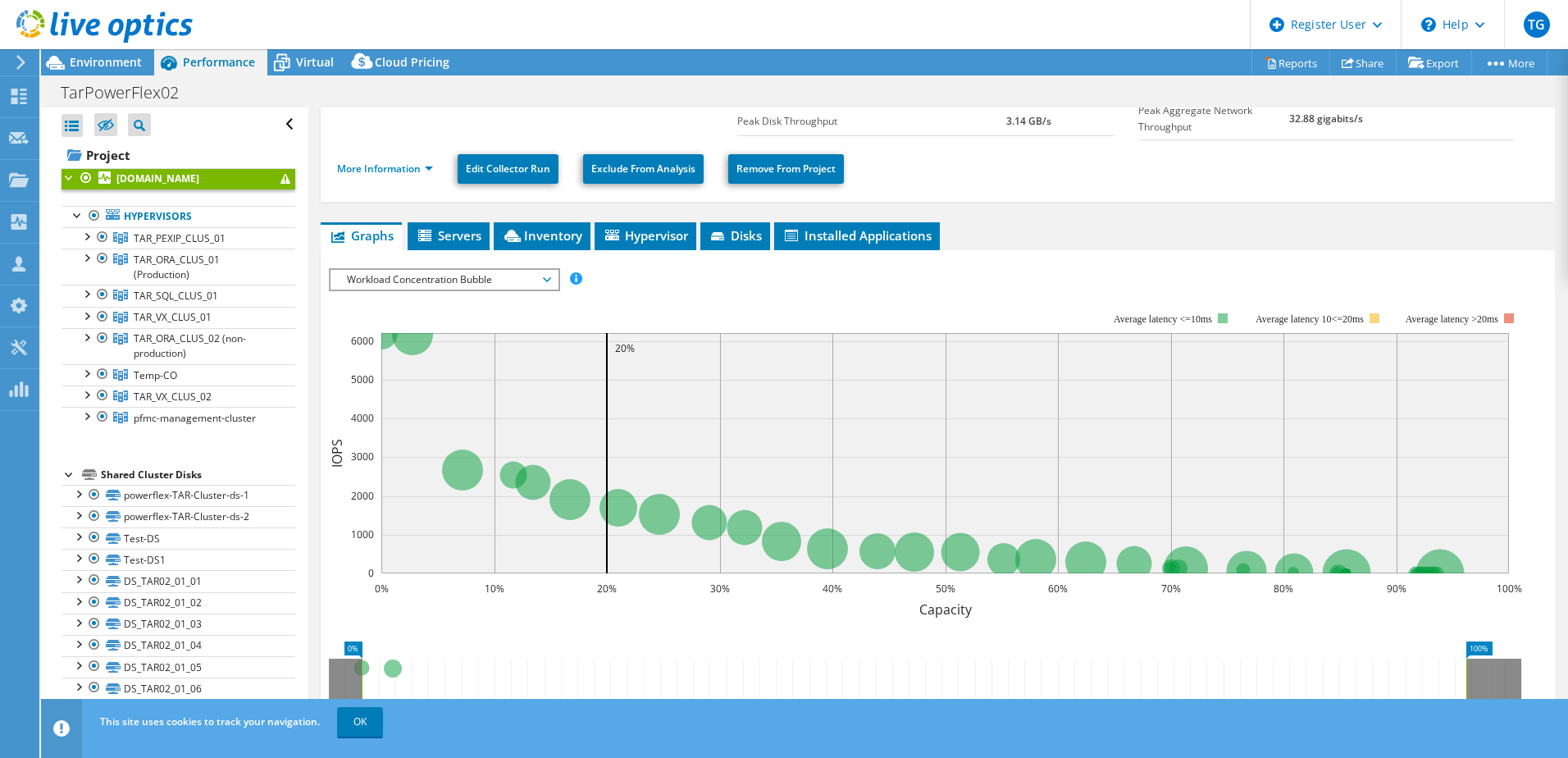
click at [549, 269] on span "Workload Concentration Bubble" at bounding box center [444, 279] width 211 height 20
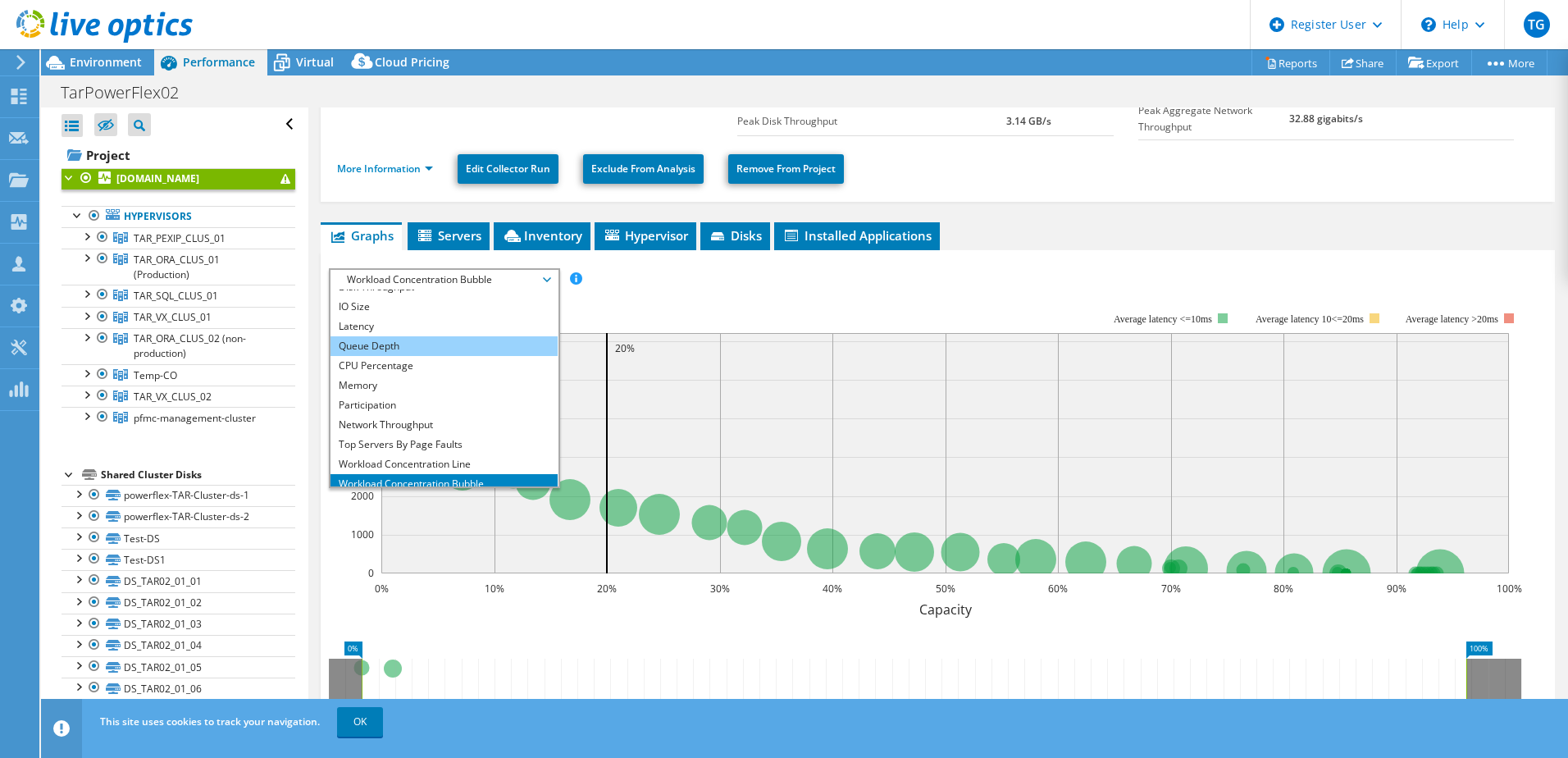
scroll to position [59, 0]
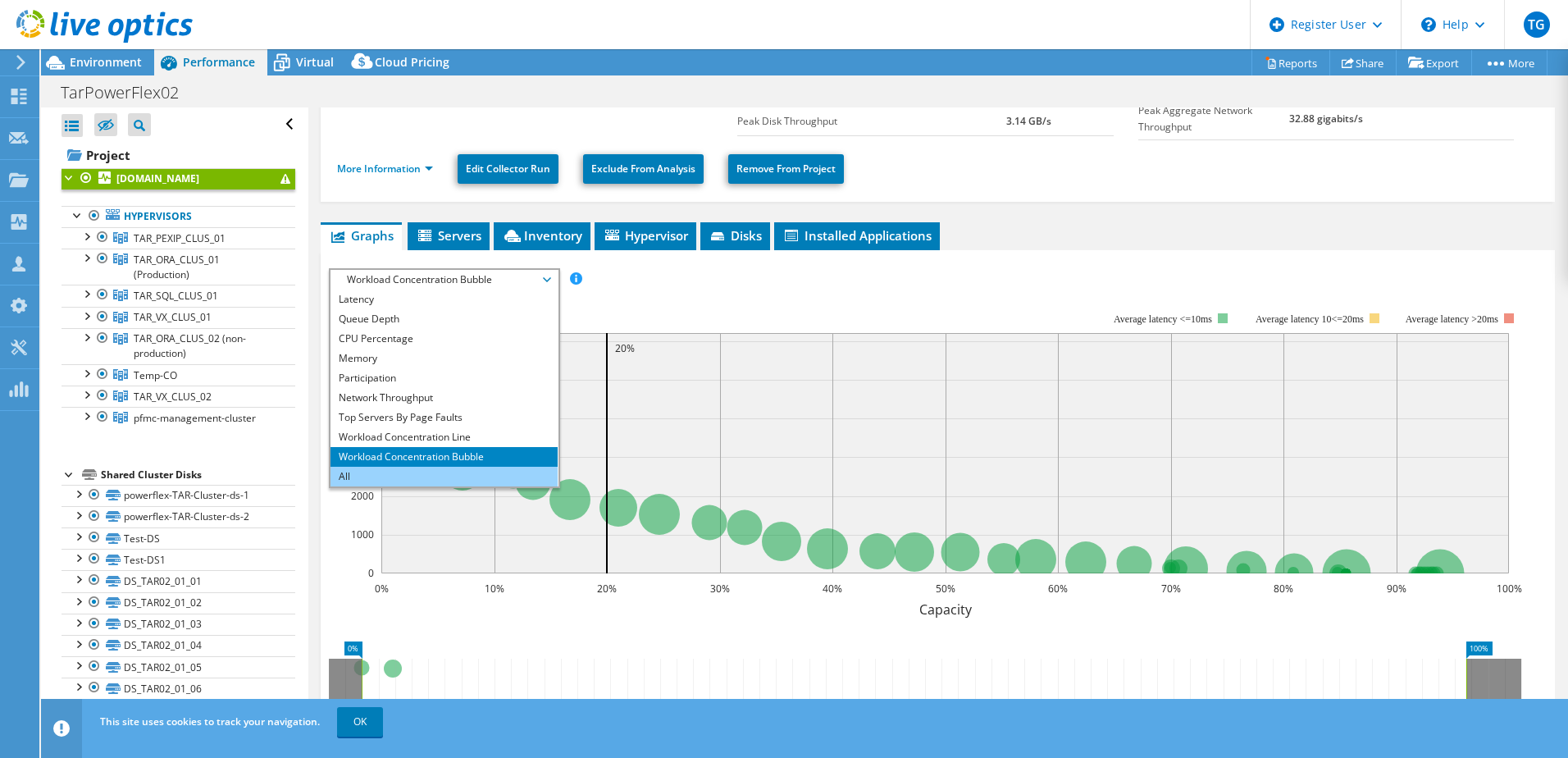
click at [353, 467] on li "All" at bounding box center [443, 476] width 227 height 20
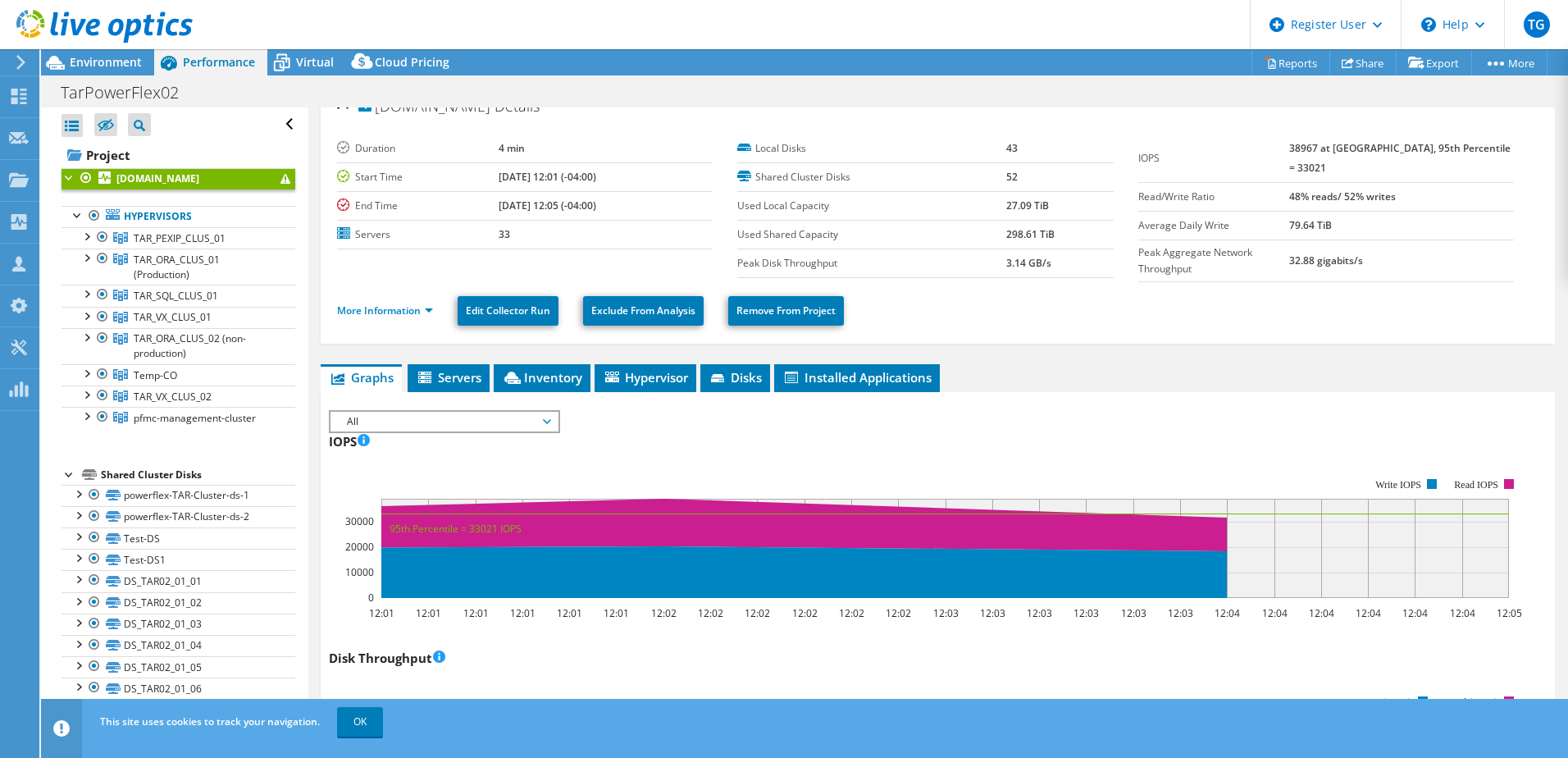
scroll to position [0, 0]
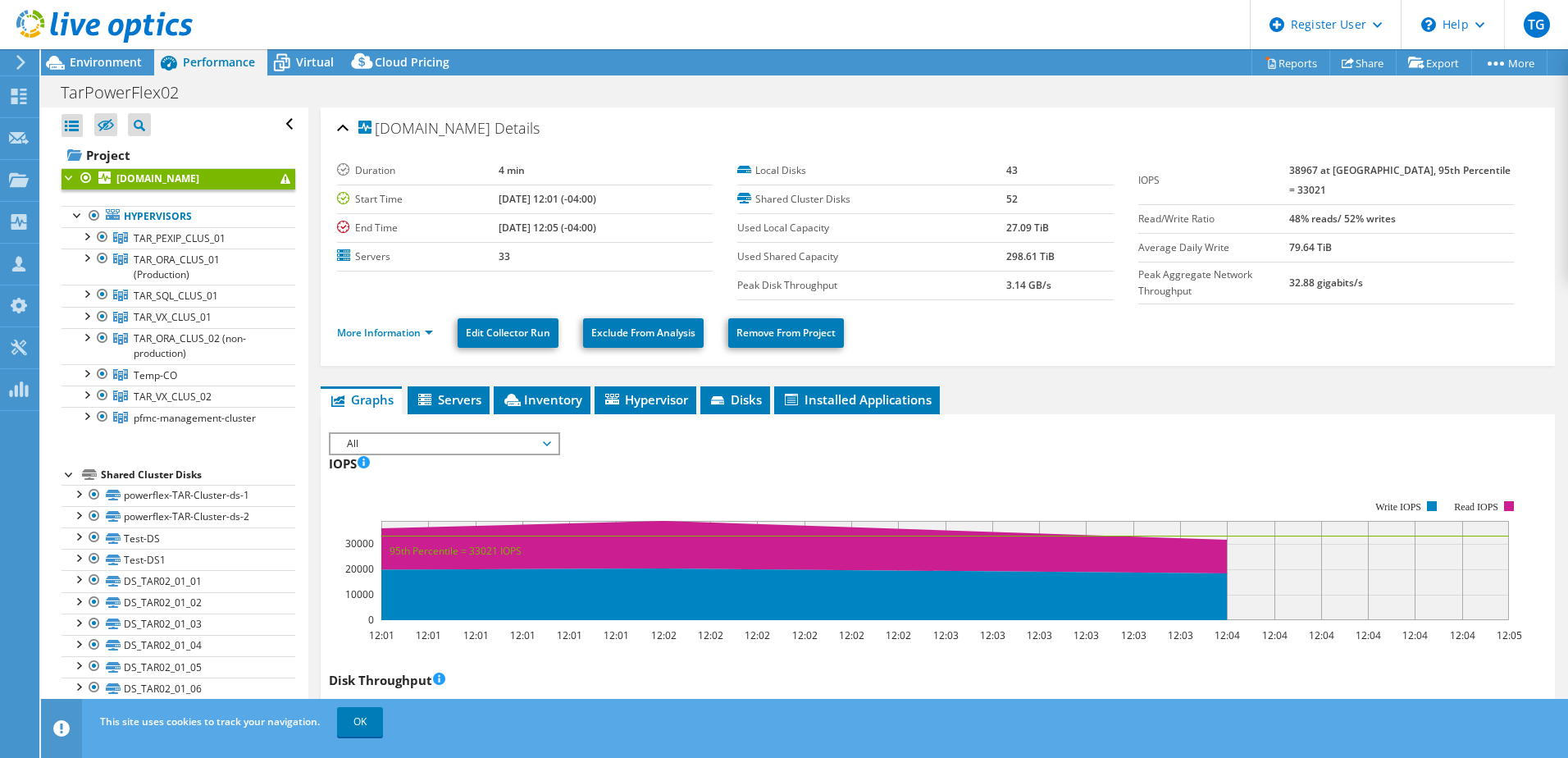
click at [546, 436] on span "All" at bounding box center [444, 443] width 211 height 20
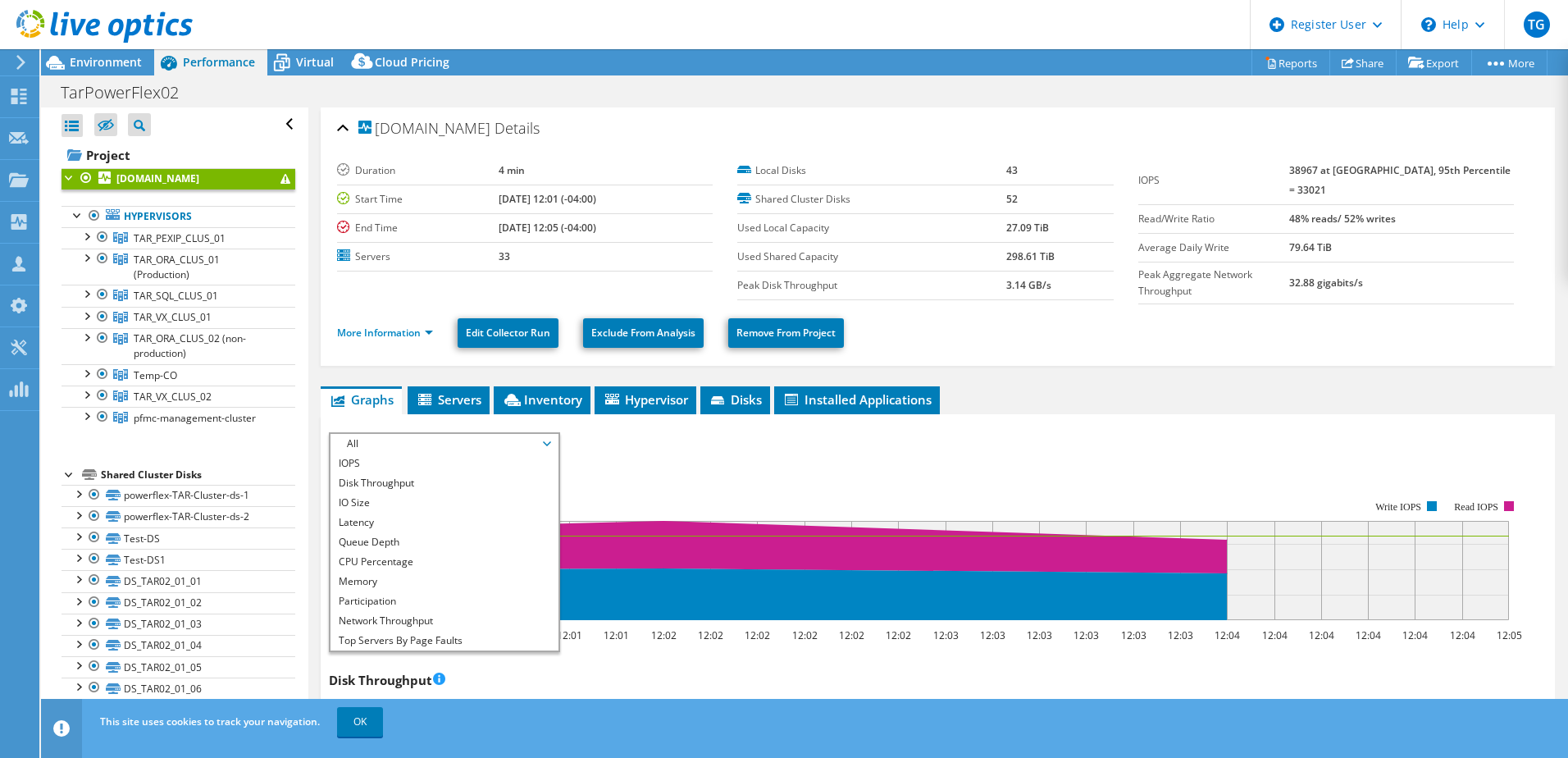
click at [822, 478] on rect at bounding box center [925, 560] width 1193 height 164
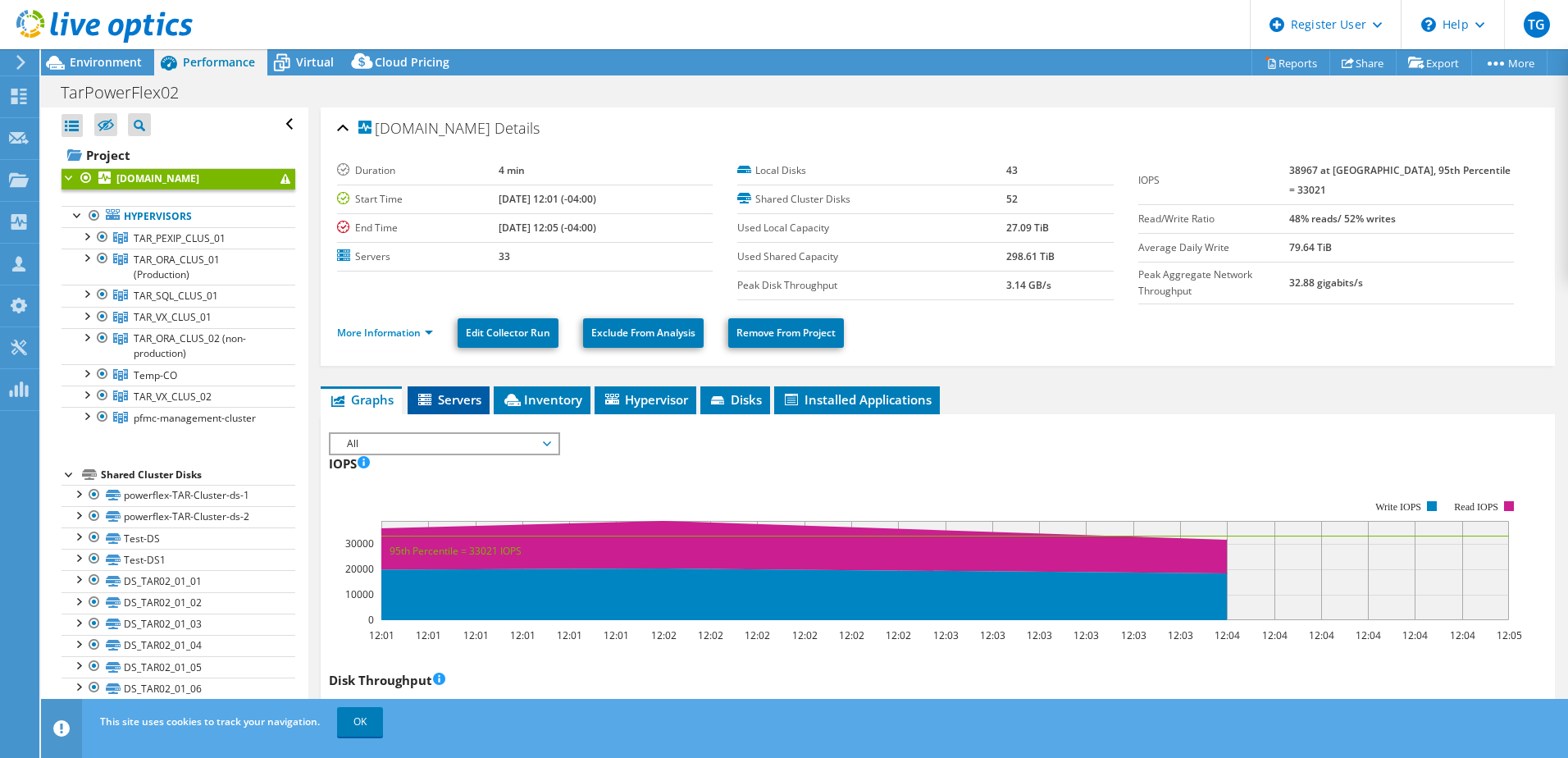
click at [447, 392] on span "Servers" at bounding box center [448, 398] width 65 height 16
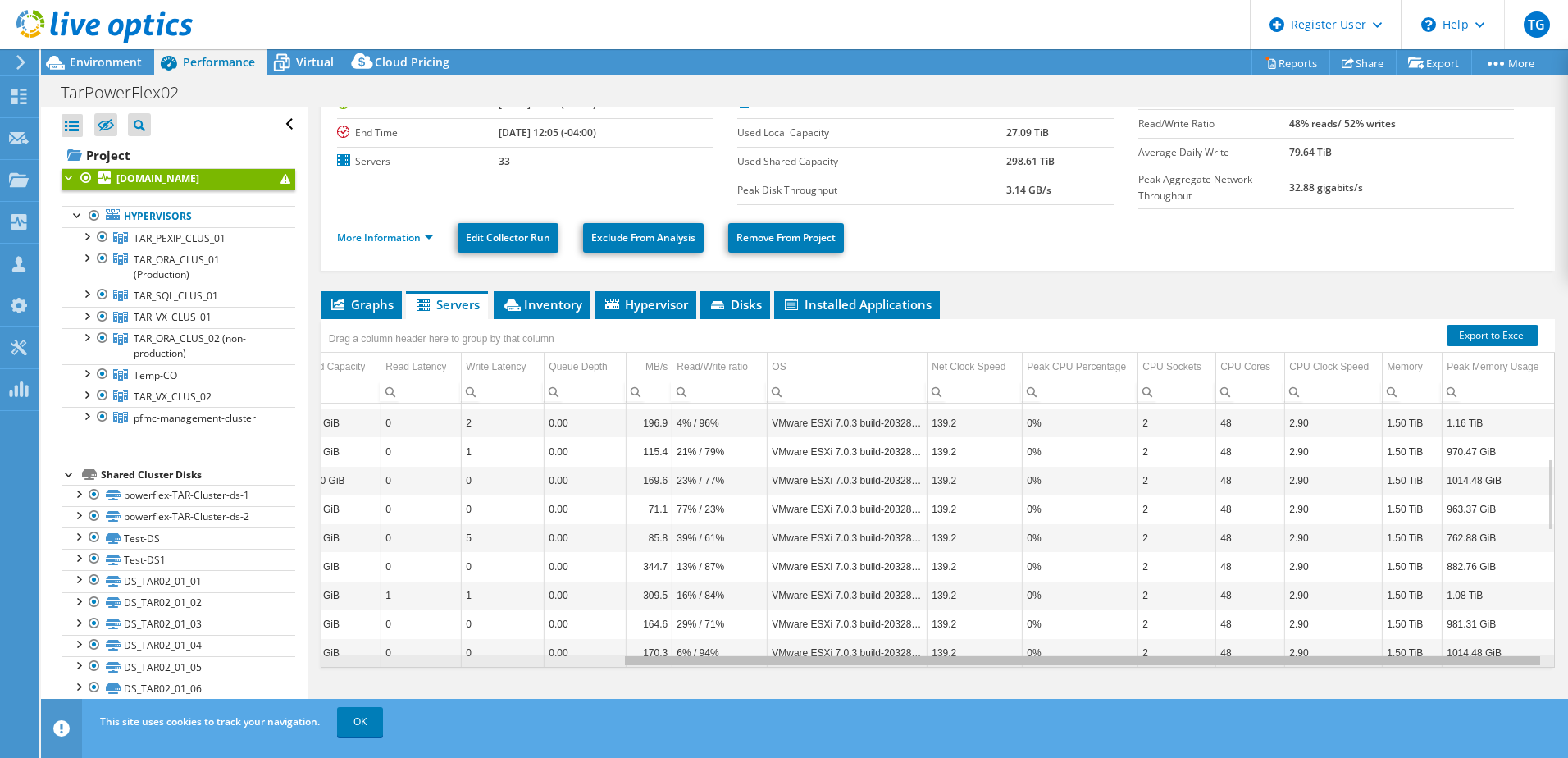
drag, startPoint x: 1170, startPoint y: 659, endPoint x: 1483, endPoint y: 656, distance: 313.0
click at [1494, 670] on body "TG Dell User Ted Green Ted.Green@dell.com Dell My Profile Log Out \n Help Explo…" at bounding box center [784, 379] width 1568 height 758
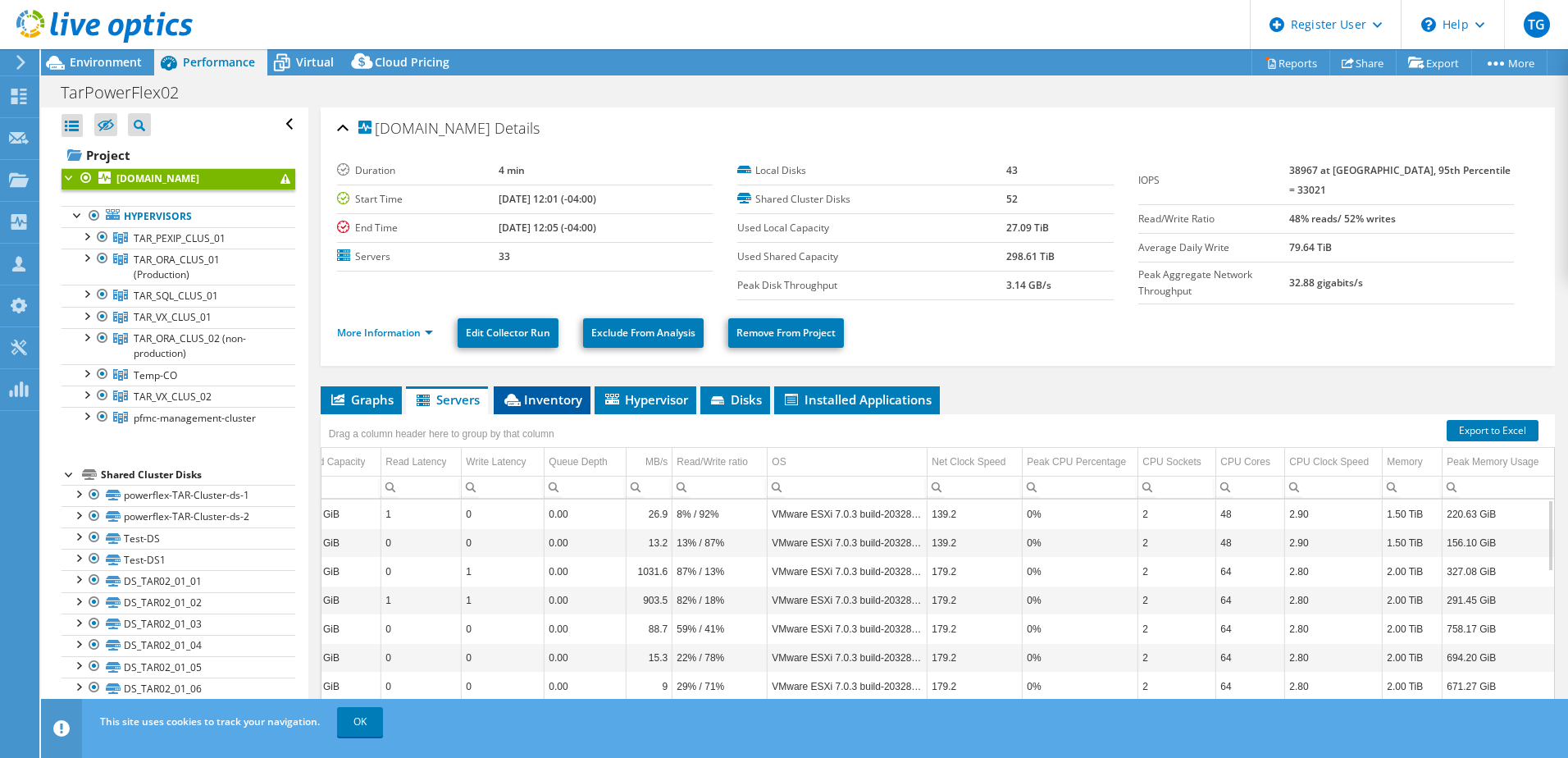
click at [545, 394] on span "Inventory" at bounding box center [542, 398] width 81 height 16
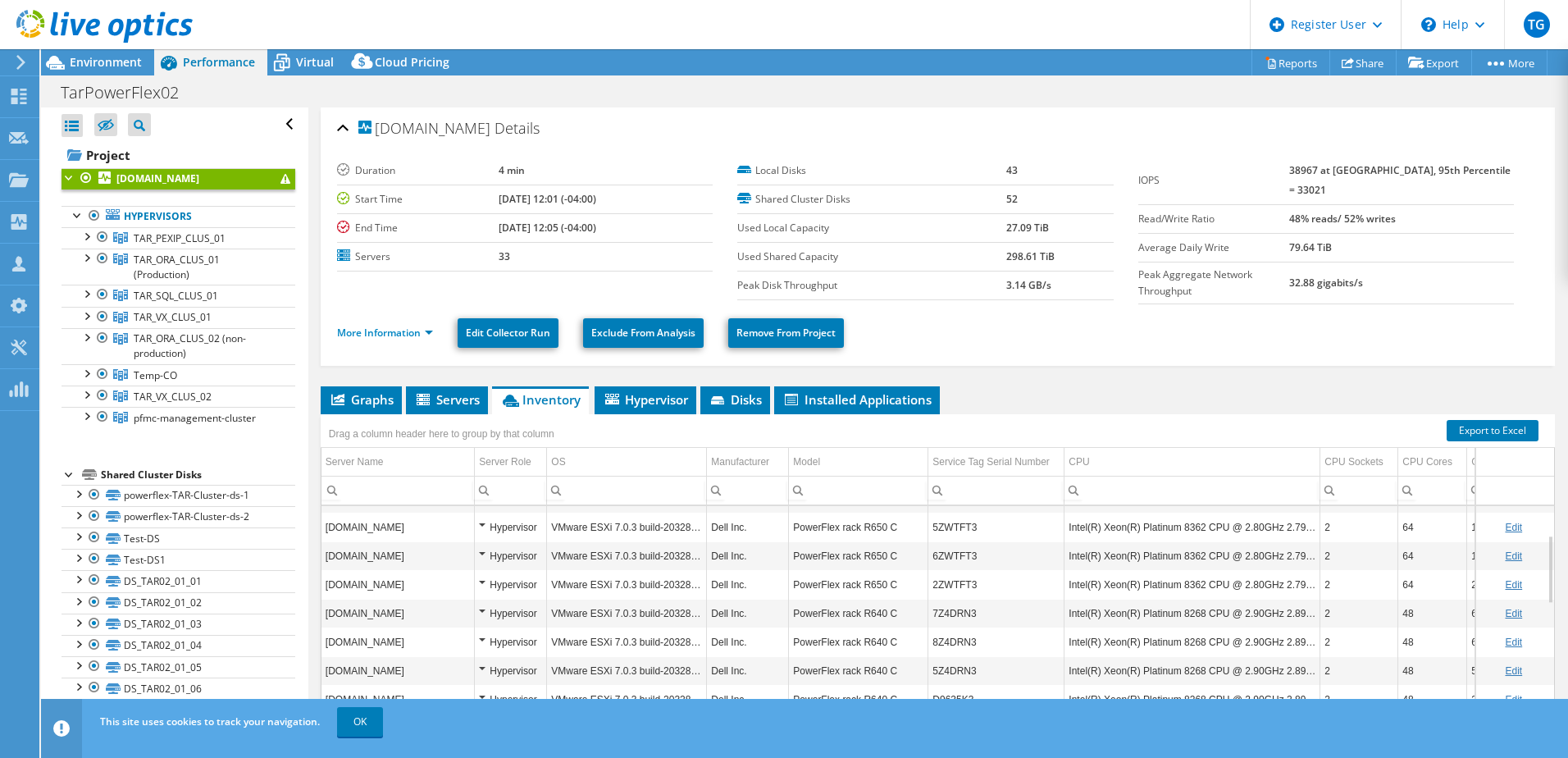
click at [484, 523] on div "Hypervisor" at bounding box center [511, 527] width 64 height 20
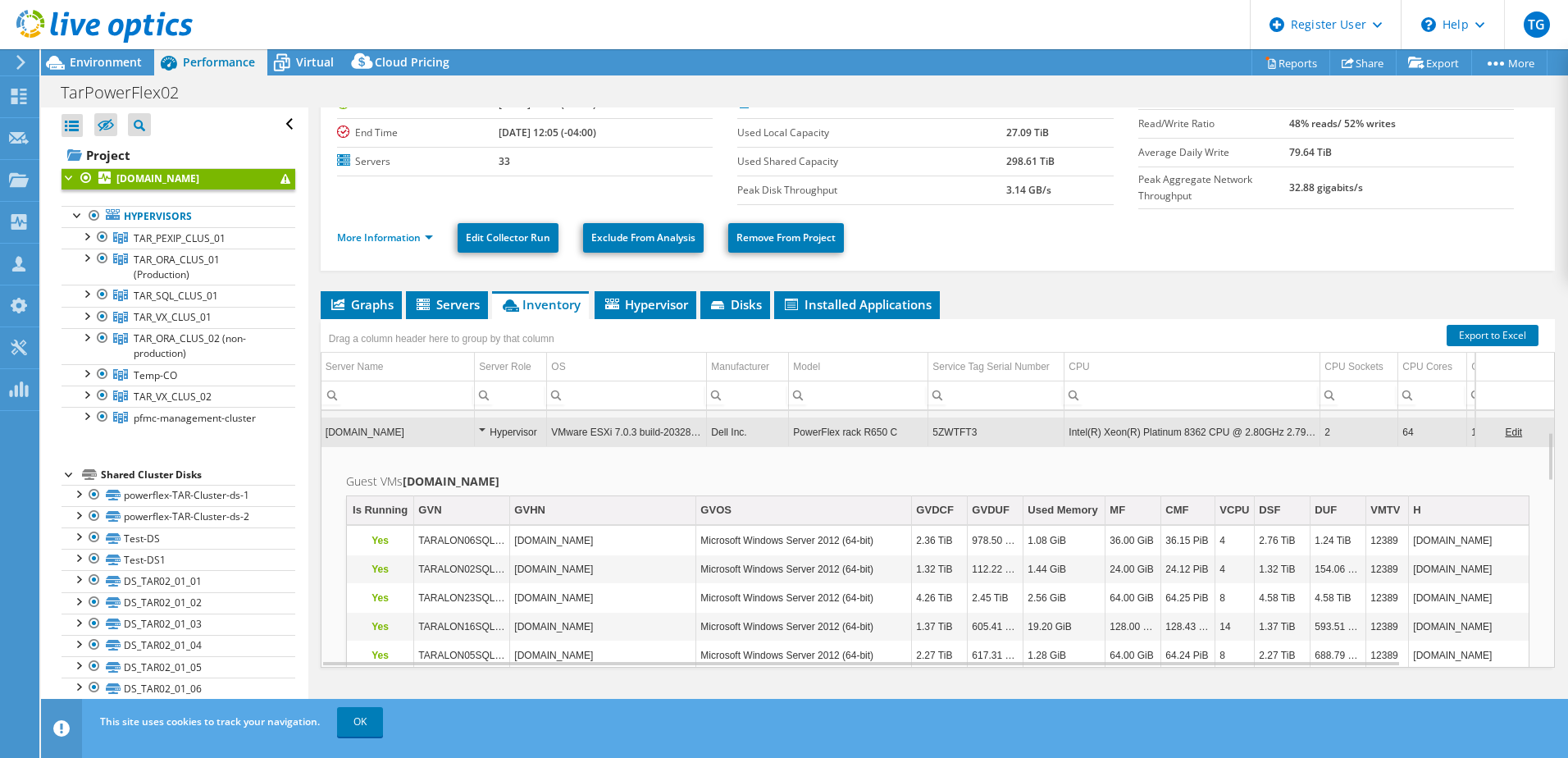
click at [483, 425] on div "Hypervisor" at bounding box center [511, 432] width 64 height 20
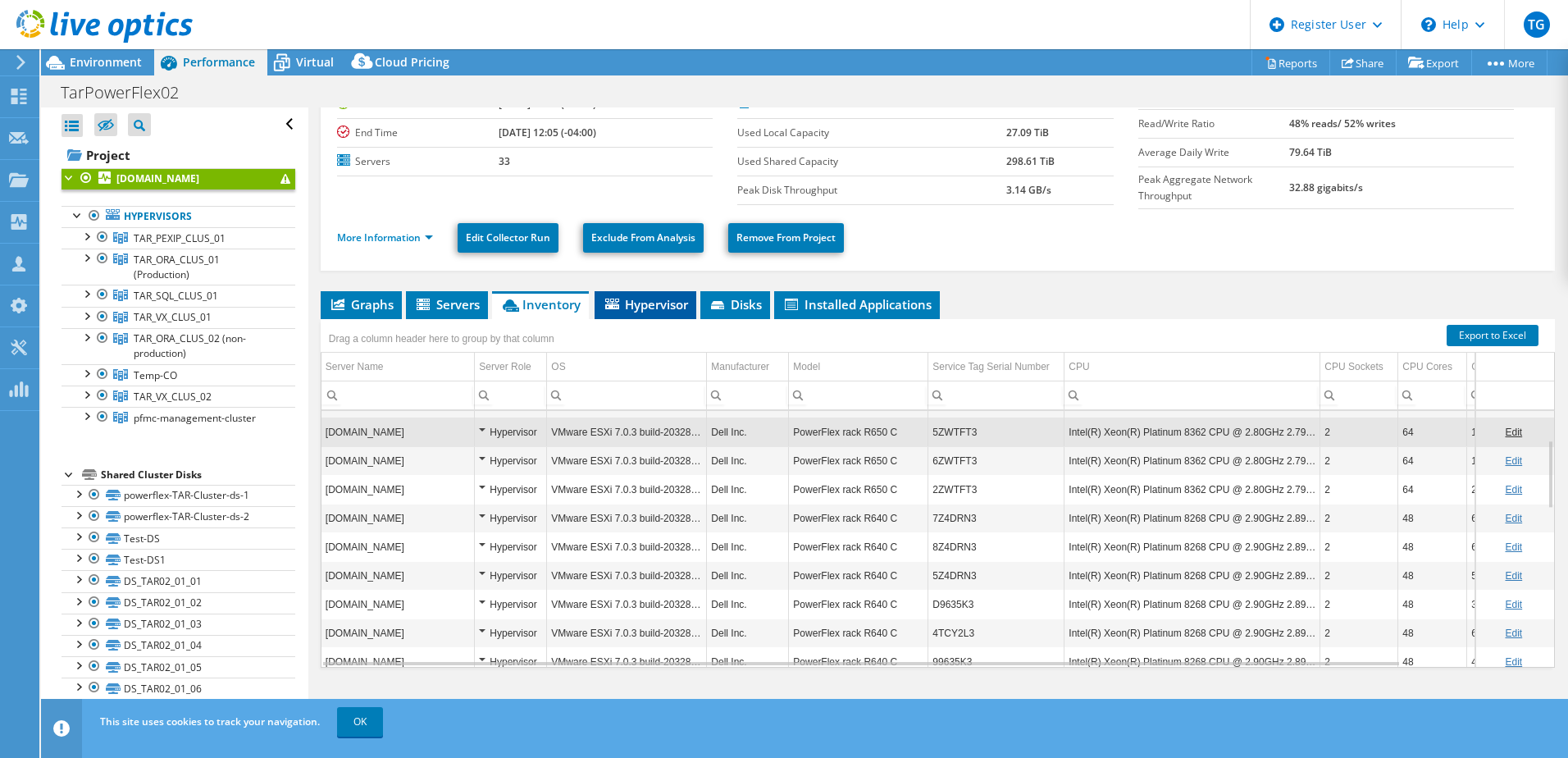
click at [626, 300] on span "Hypervisor" at bounding box center [645, 304] width 85 height 16
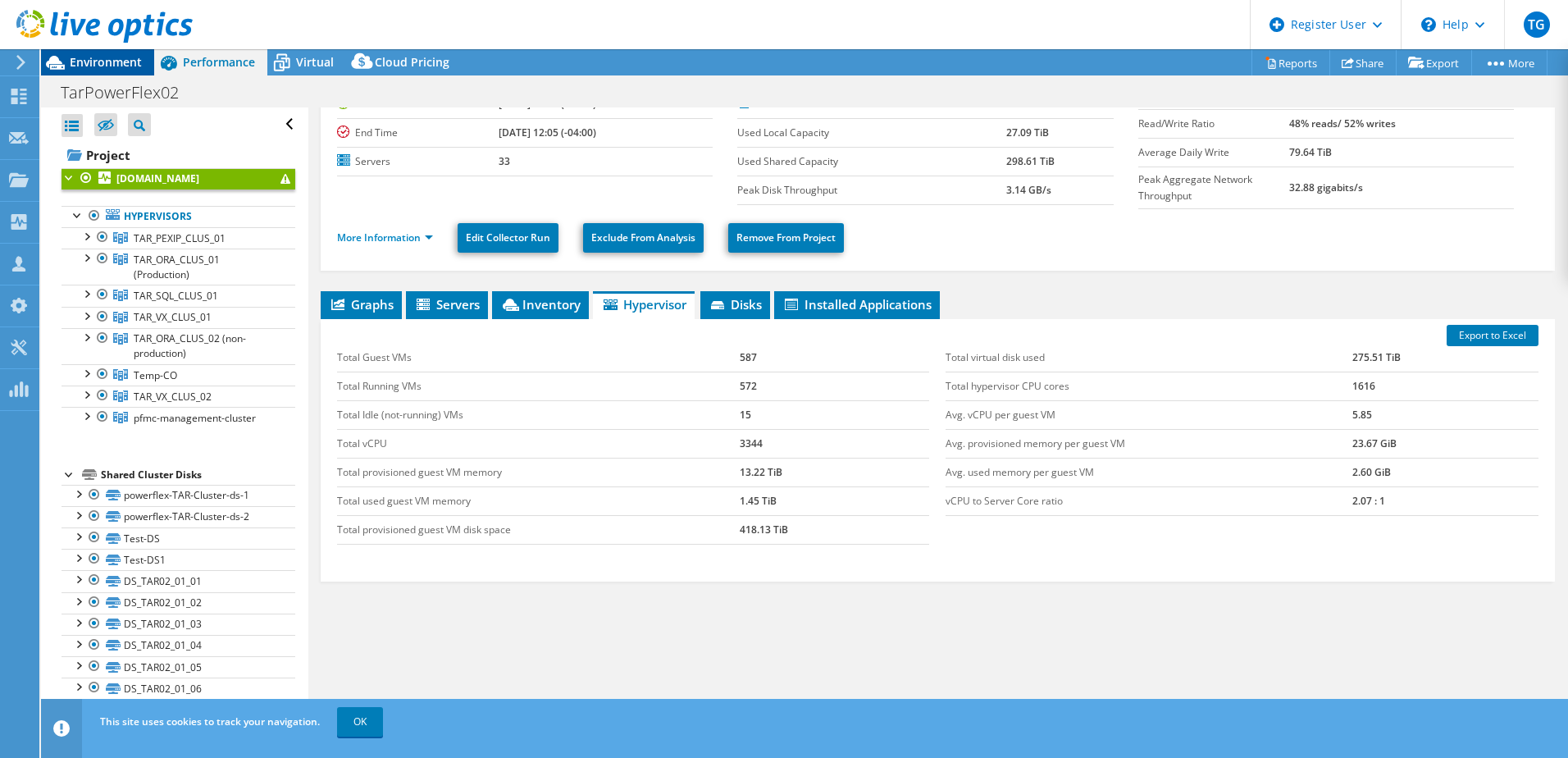
click at [95, 64] on span "Environment" at bounding box center [105, 62] width 72 height 15
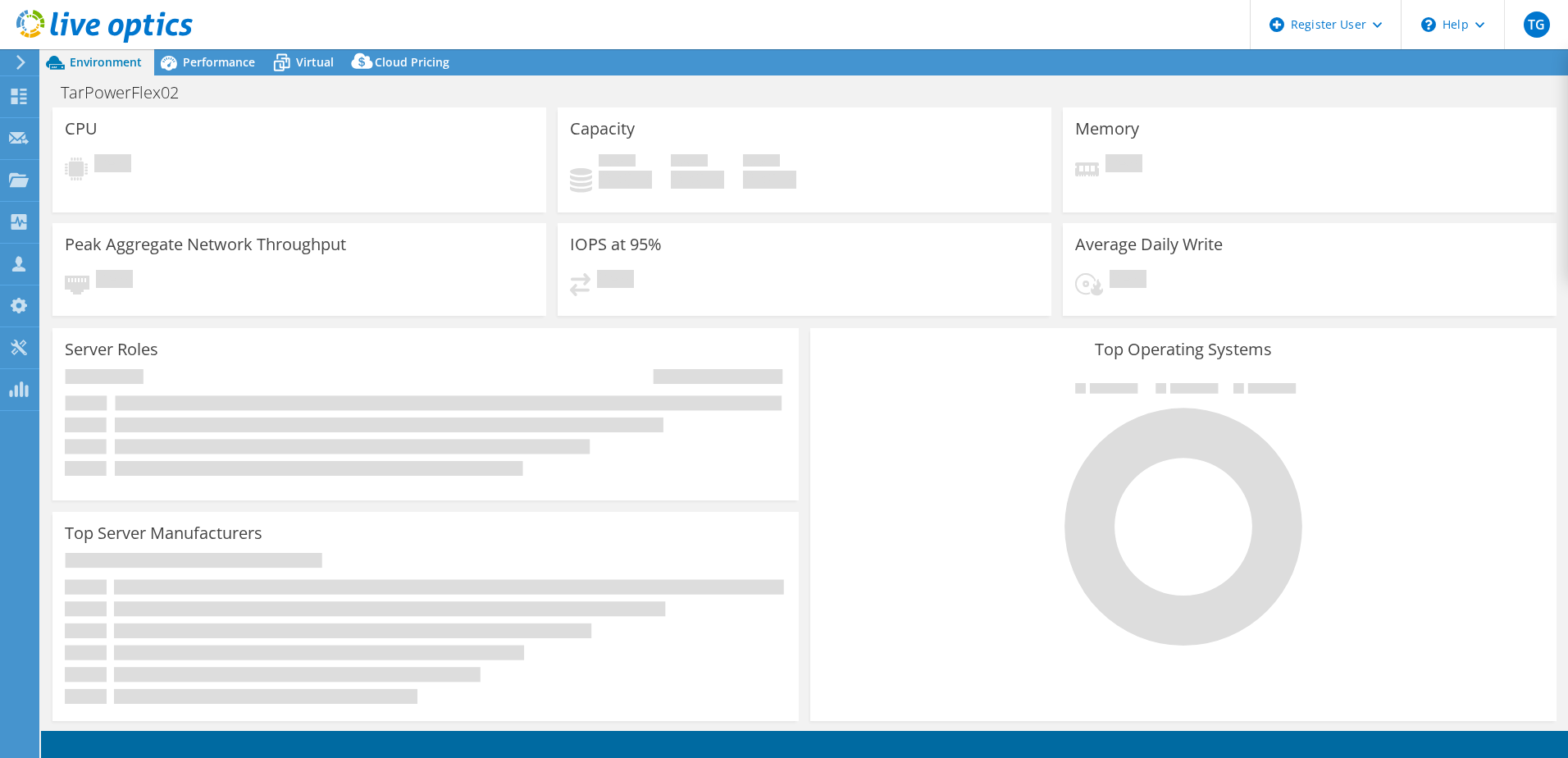
select select "USD"
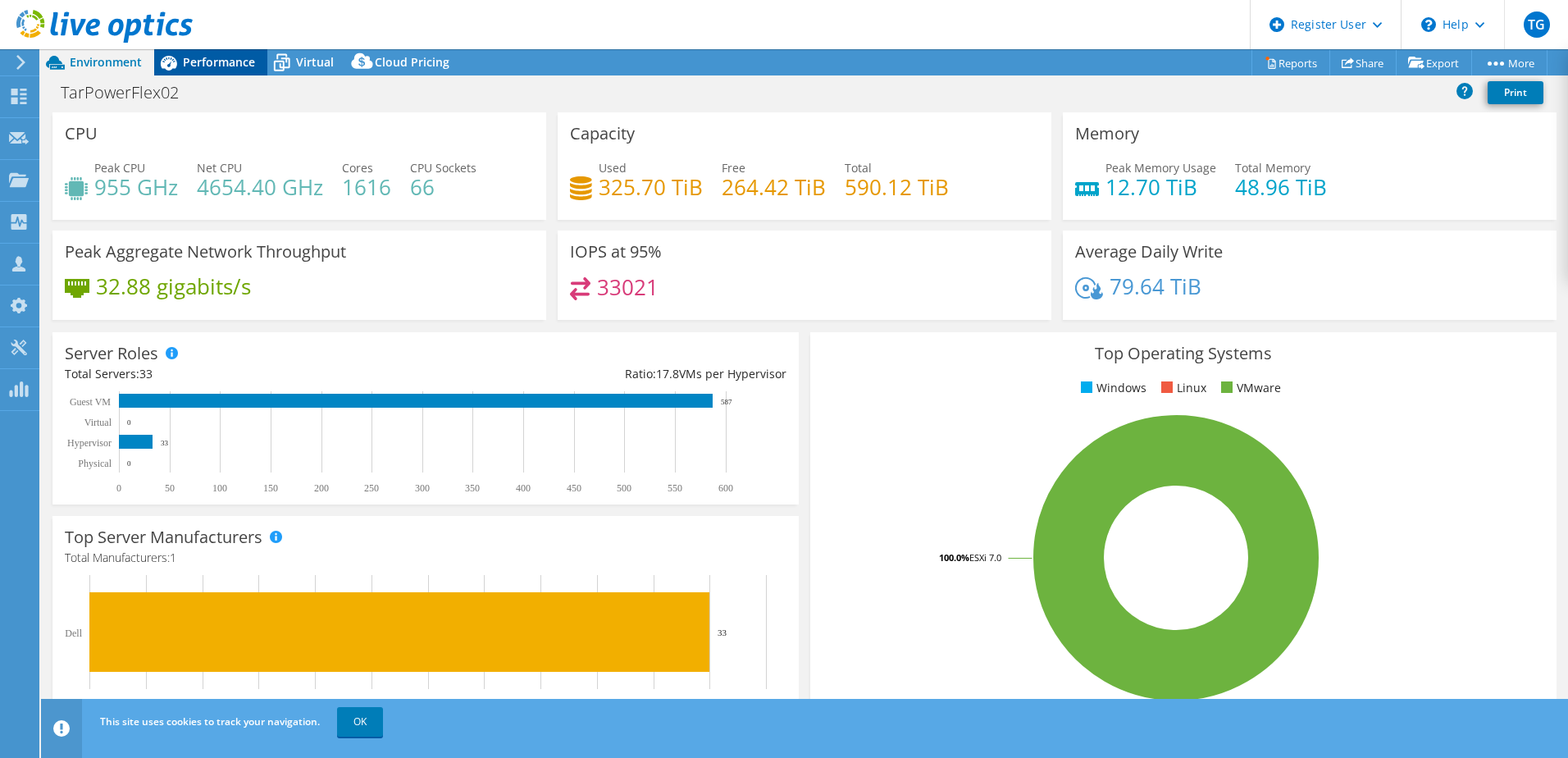
click at [208, 69] on span "Performance" at bounding box center [219, 62] width 72 height 15
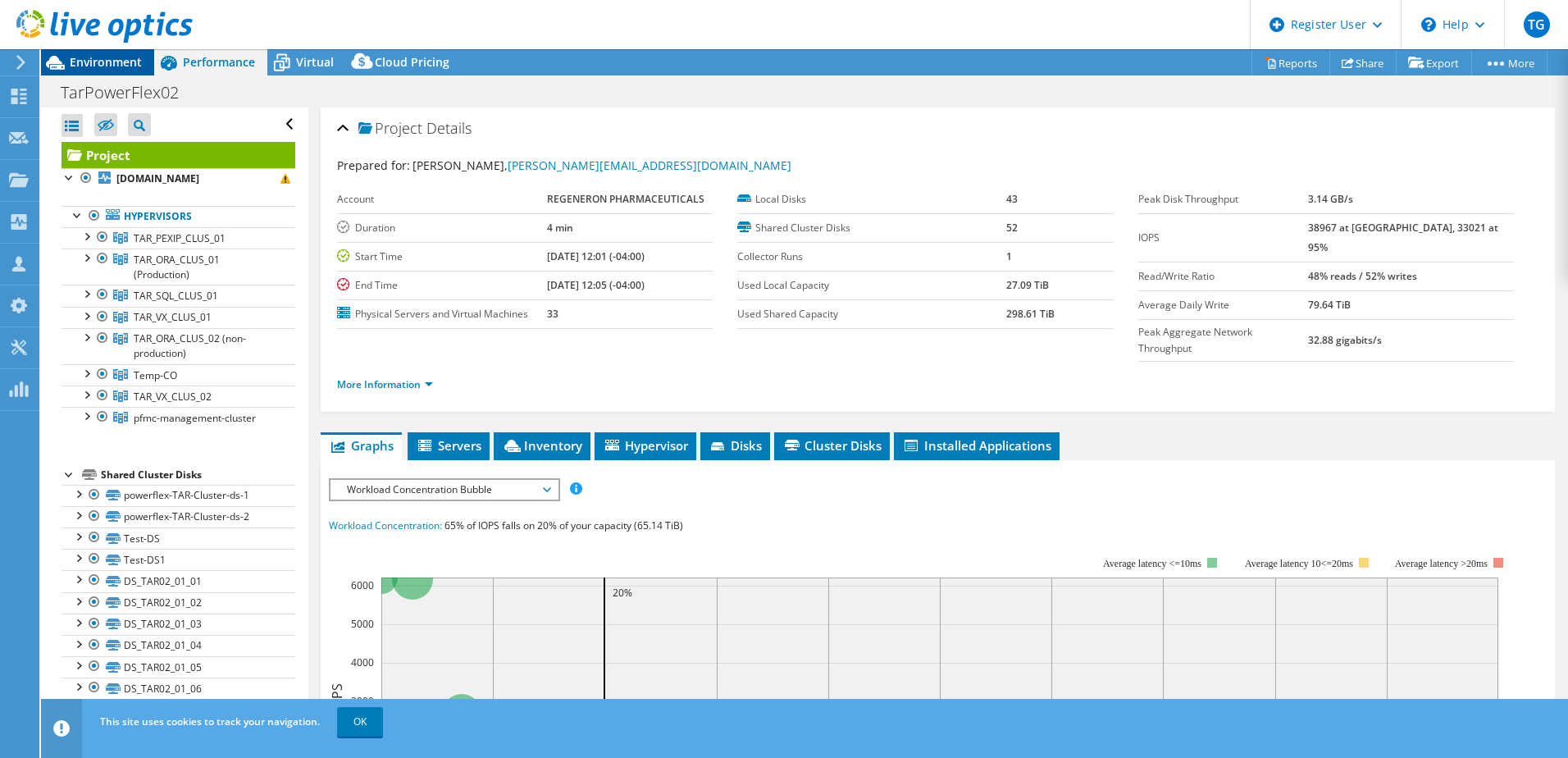
click at [117, 61] on span "Environment" at bounding box center [105, 62] width 72 height 15
